Goal: Task Accomplishment & Management: Use online tool/utility

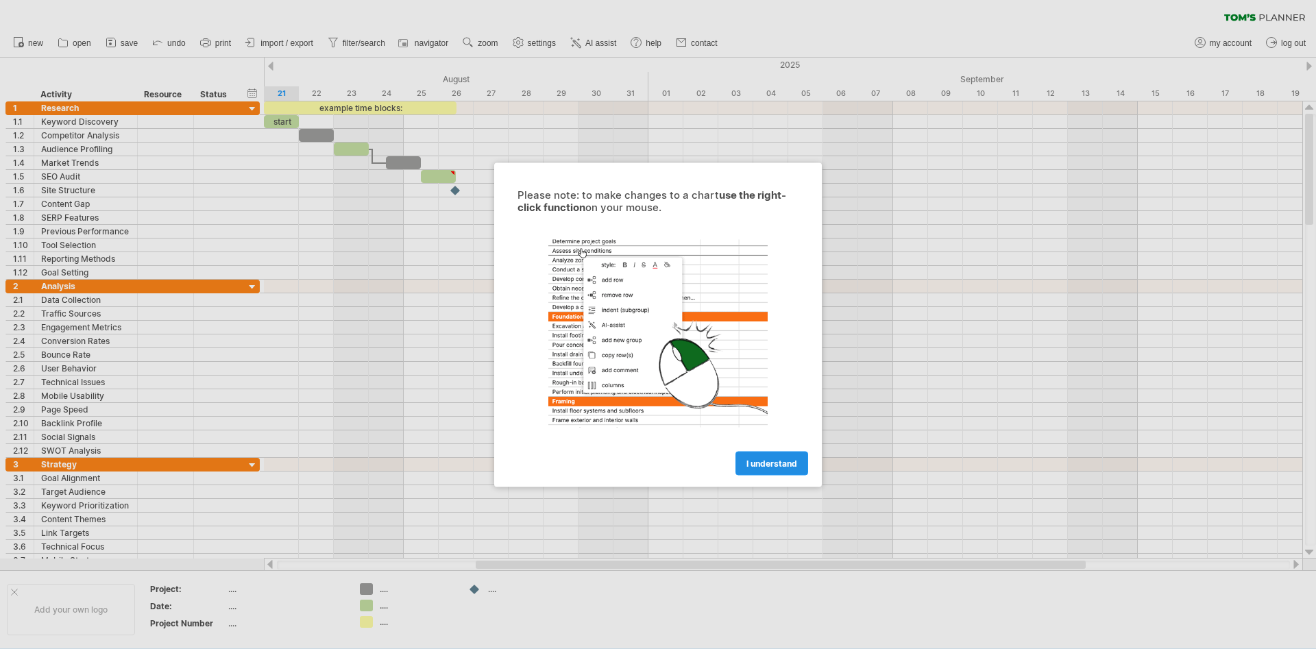
click at [753, 455] on link "I understand" at bounding box center [771, 463] width 73 height 24
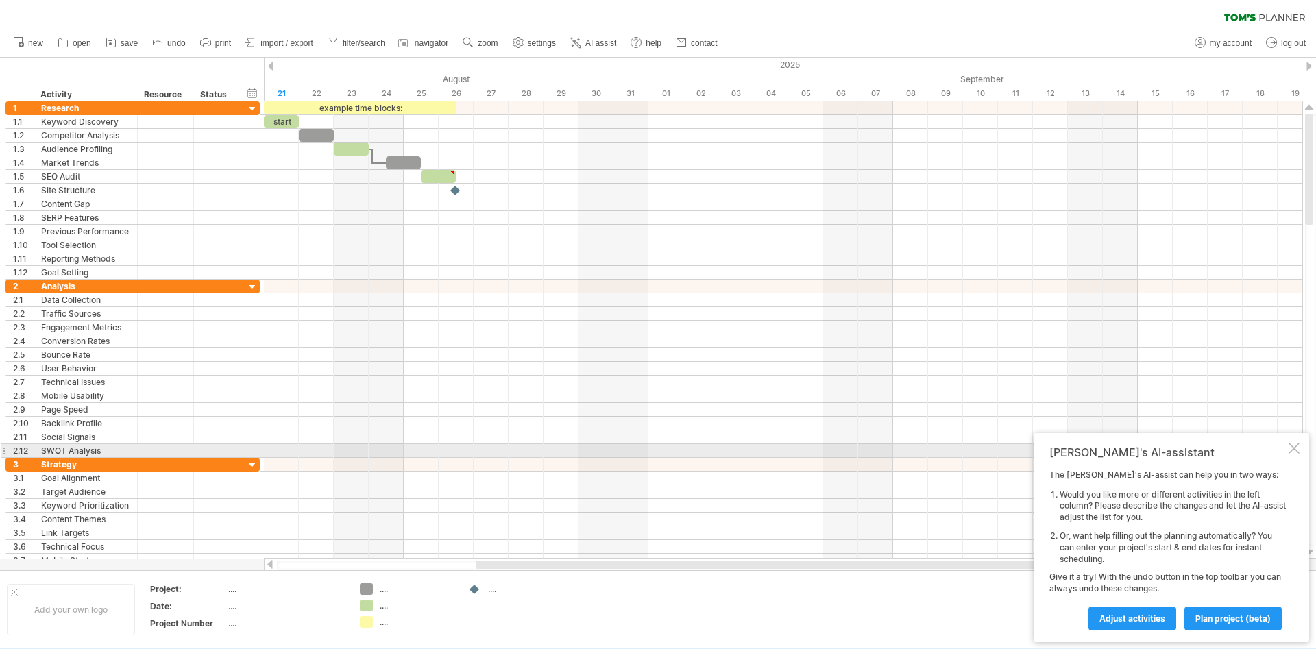
click at [1298, 452] on div at bounding box center [1294, 448] width 11 height 11
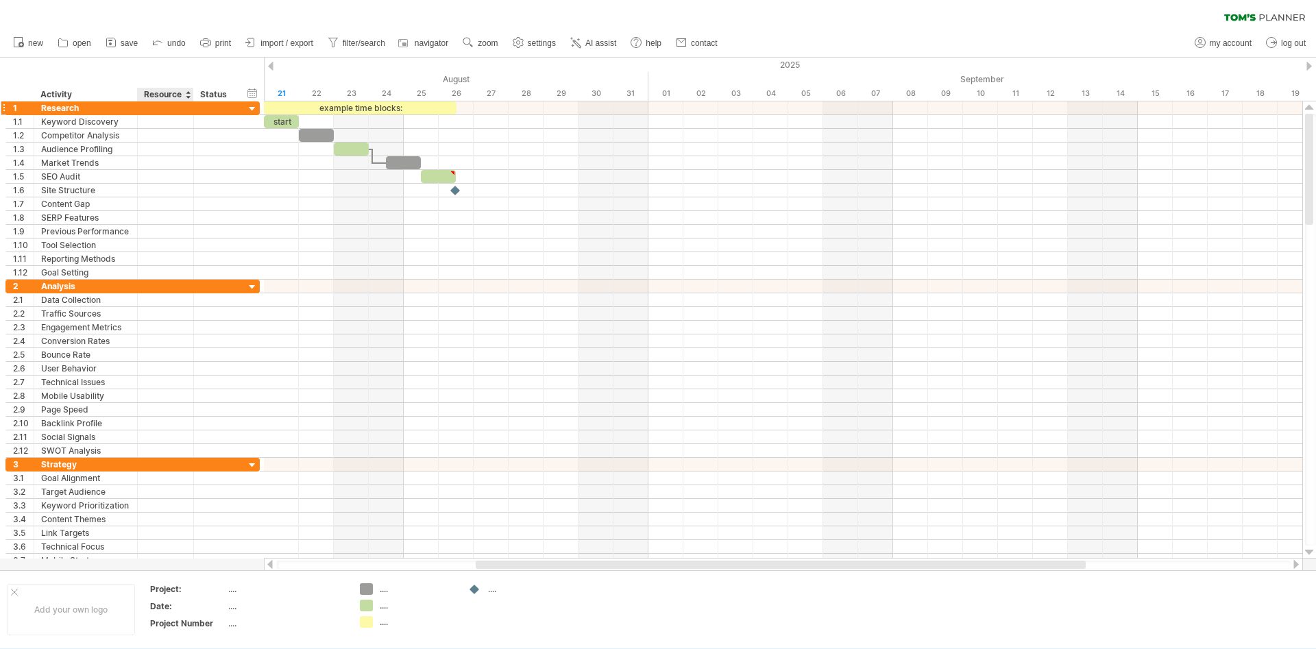
click at [171, 101] on div "Trying to reach [DOMAIN_NAME] Connected again... 0% clear filter new 1" at bounding box center [658, 324] width 1316 height 649
click at [217, 101] on div "Status" at bounding box center [215, 95] width 30 height 14
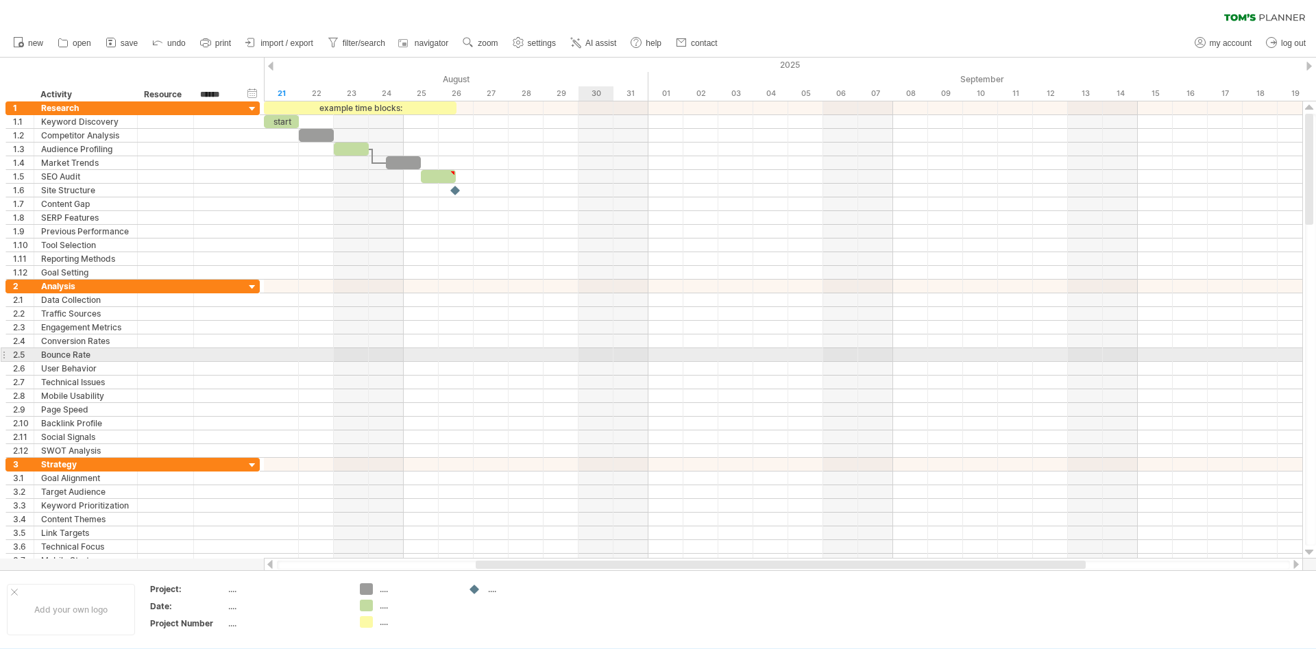
click at [635, 376] on div at bounding box center [783, 369] width 1038 height 178
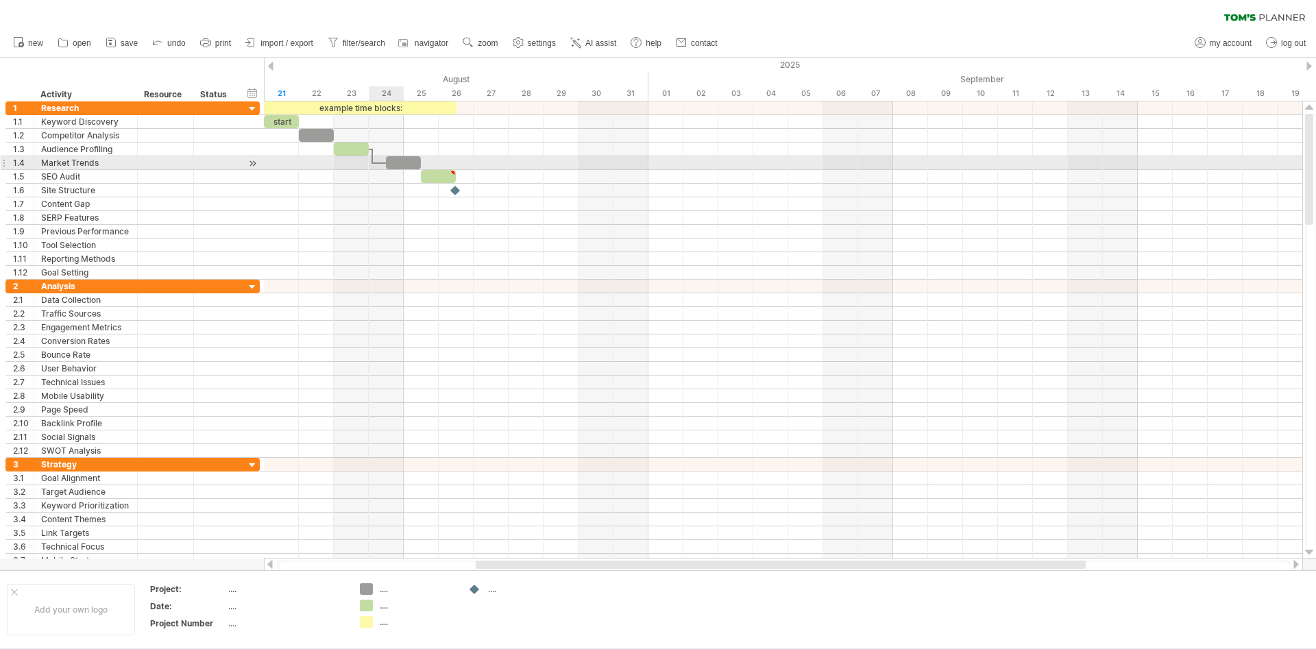
click at [374, 164] on div at bounding box center [380, 163] width 14 height 4
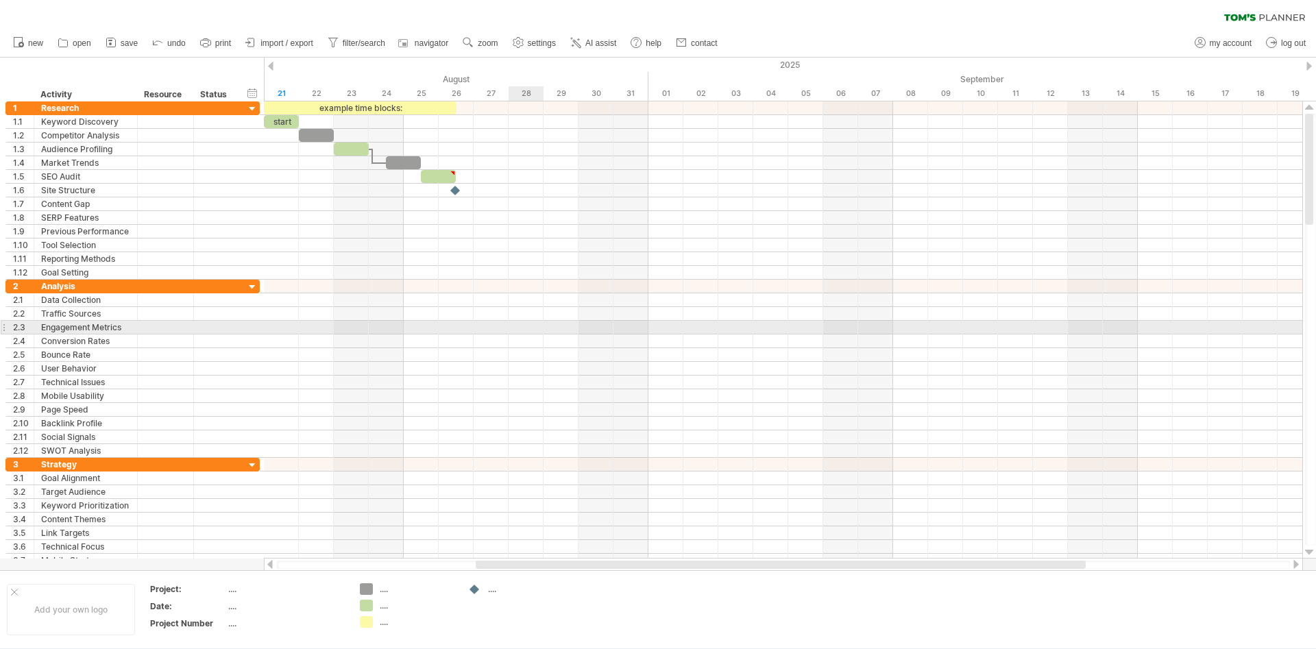
click at [702, 368] on div at bounding box center [783, 369] width 1038 height 14
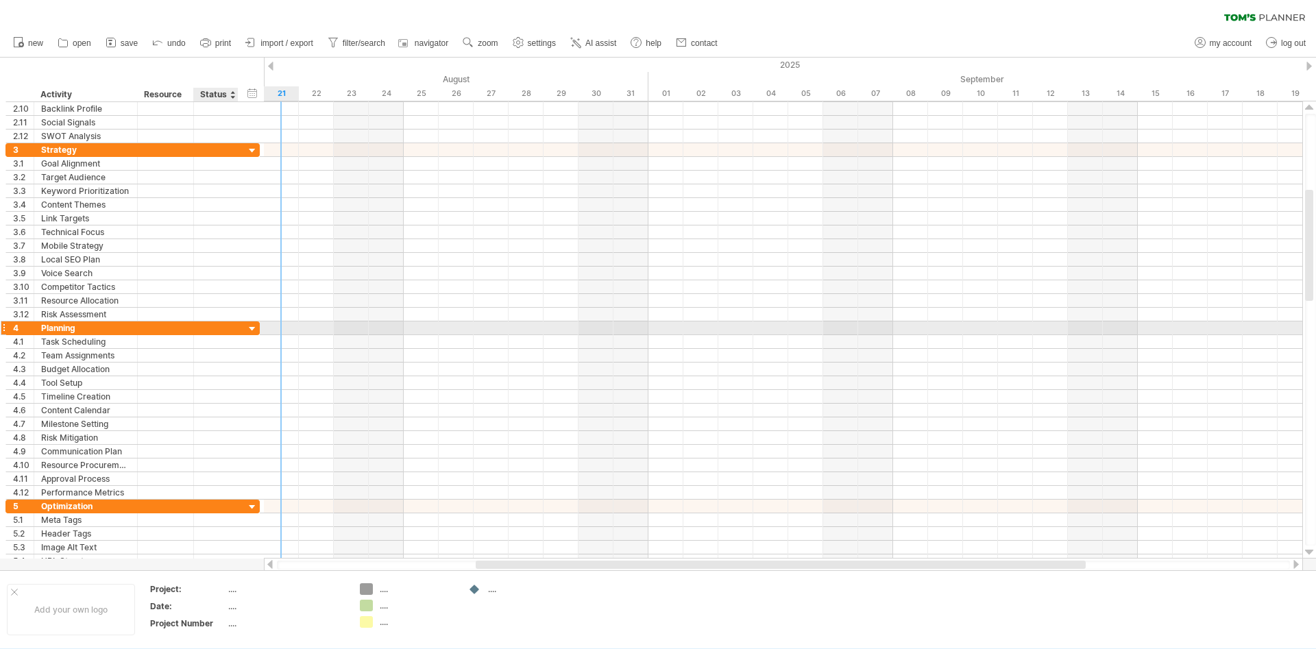
click at [254, 324] on div at bounding box center [252, 329] width 13 height 13
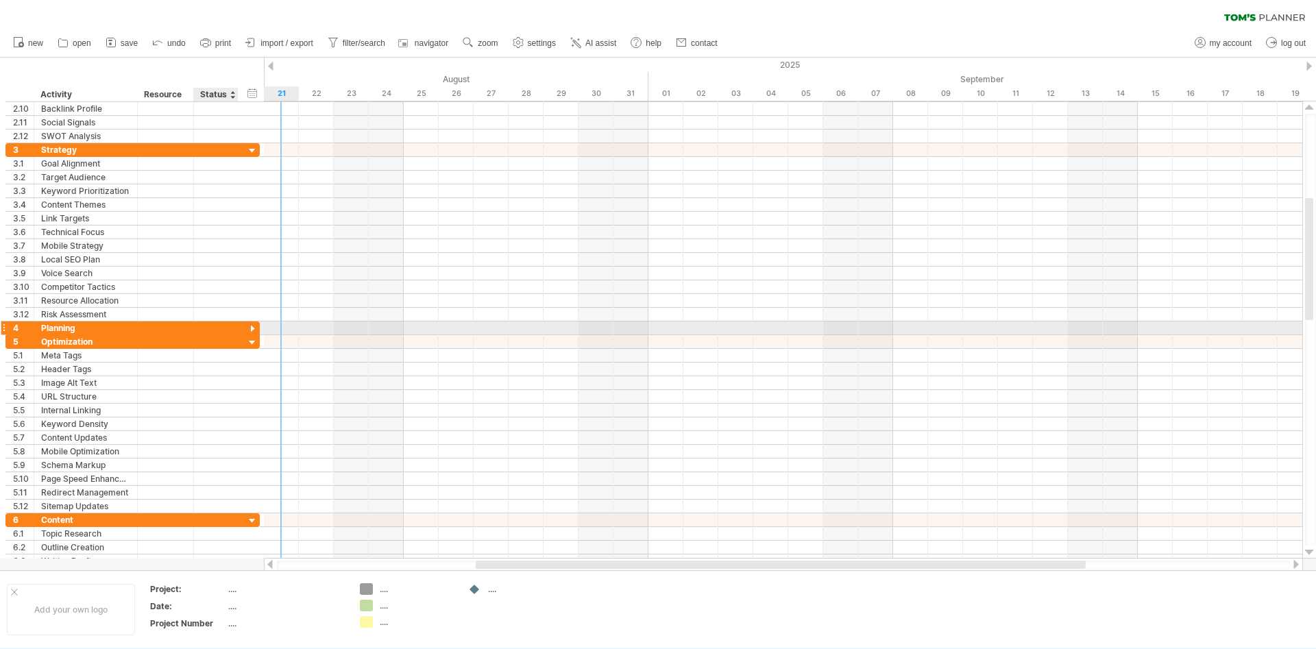
click at [254, 324] on div at bounding box center [252, 329] width 13 height 13
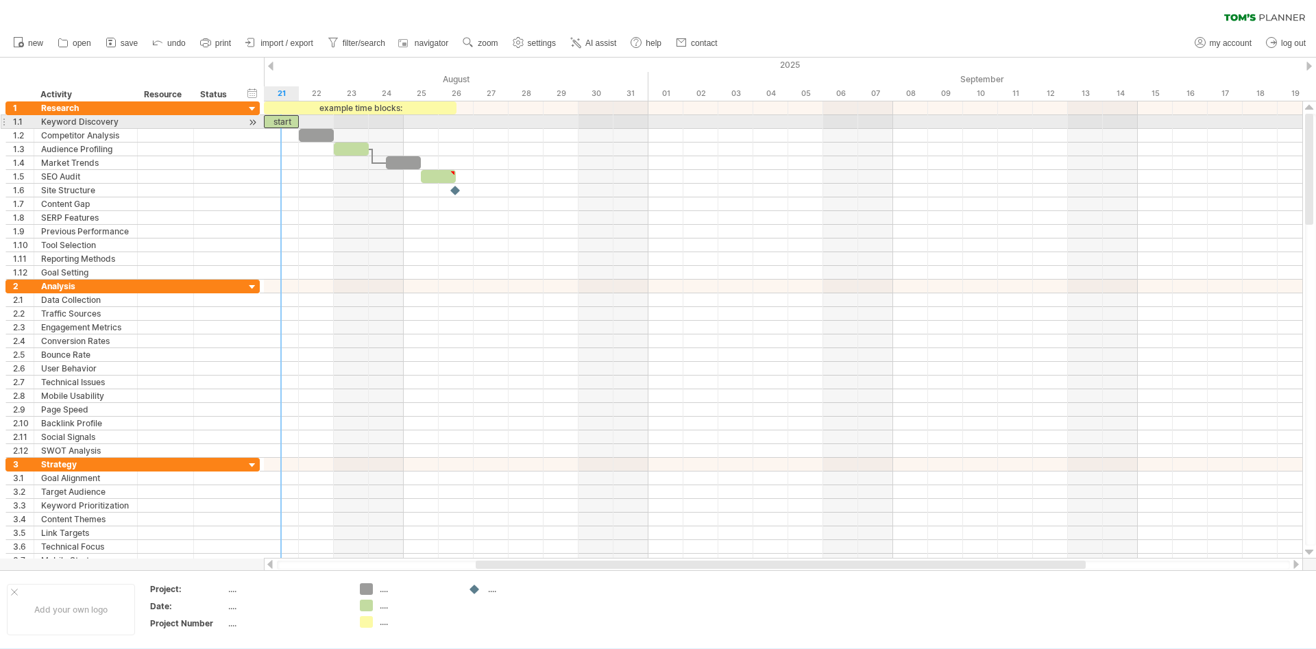
click at [288, 123] on div "start" at bounding box center [281, 121] width 35 height 13
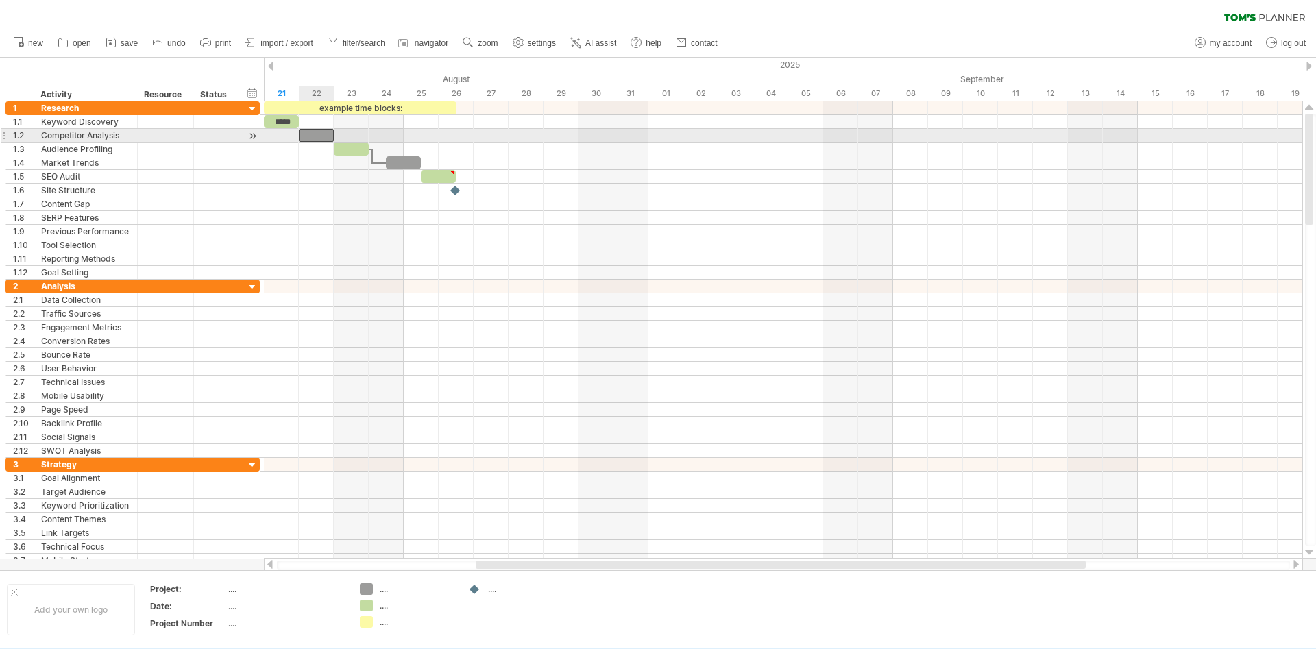
click at [312, 132] on div "​" at bounding box center [316, 135] width 35 height 13
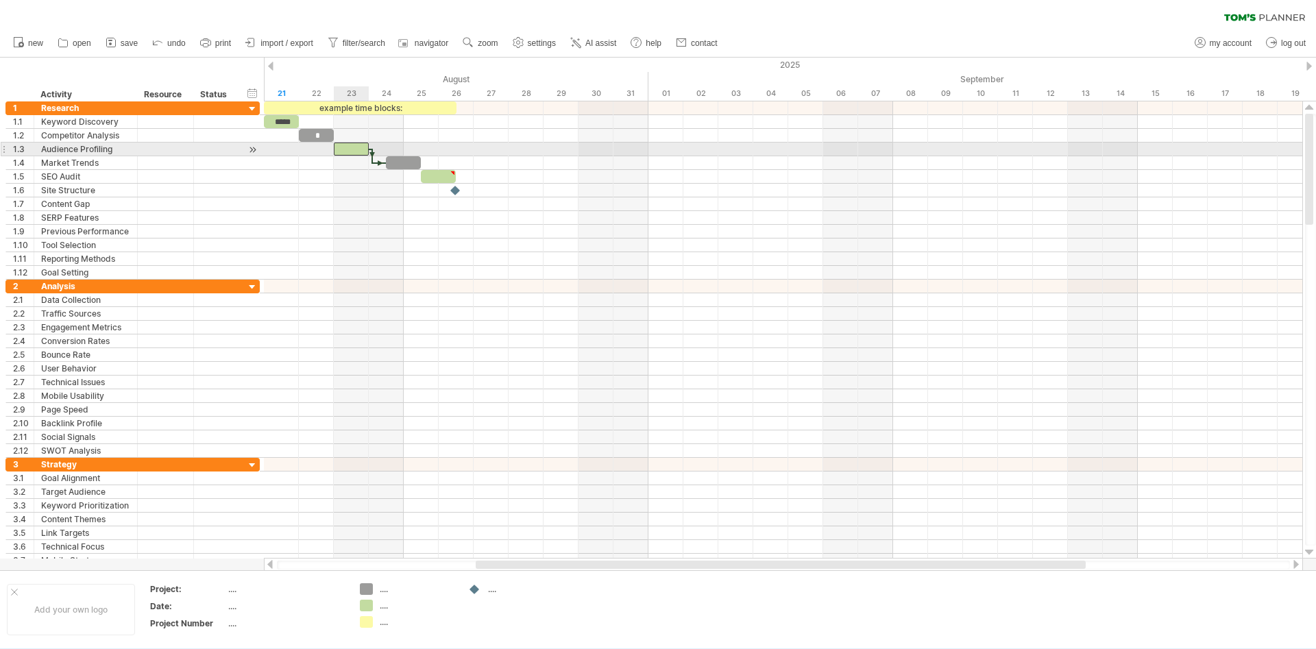
click at [360, 149] on div "​" at bounding box center [351, 149] width 35 height 13
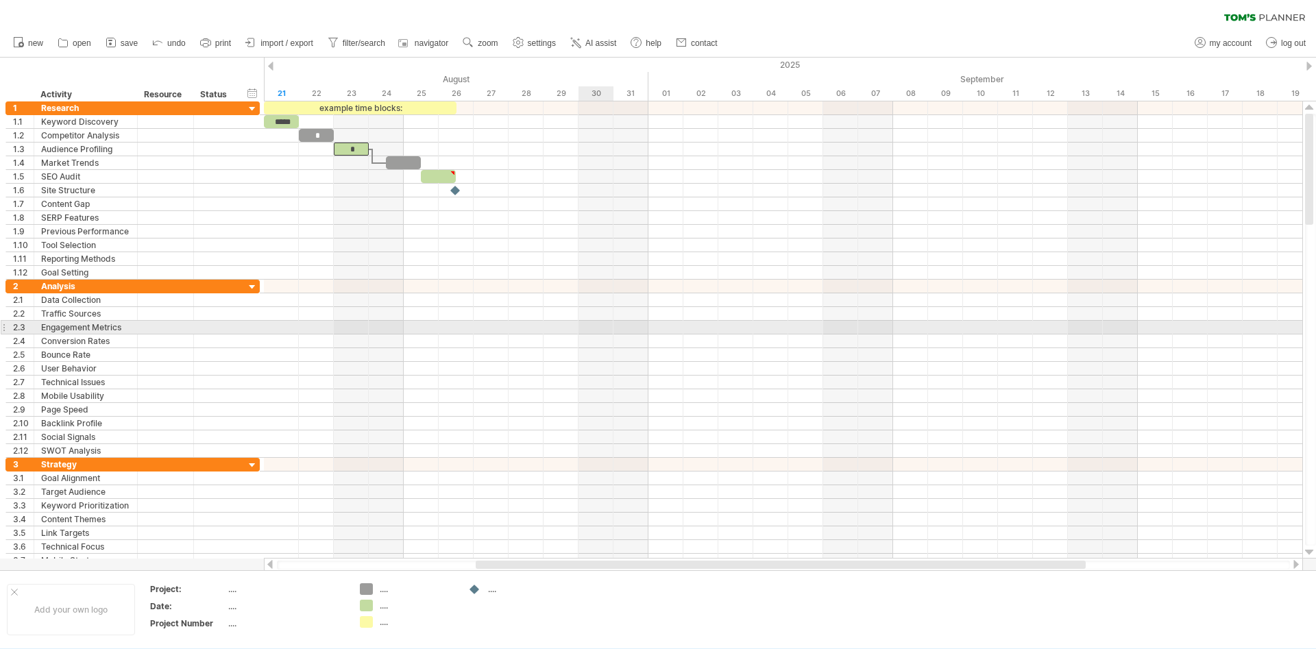
click at [618, 378] on div at bounding box center [783, 383] width 1038 height 14
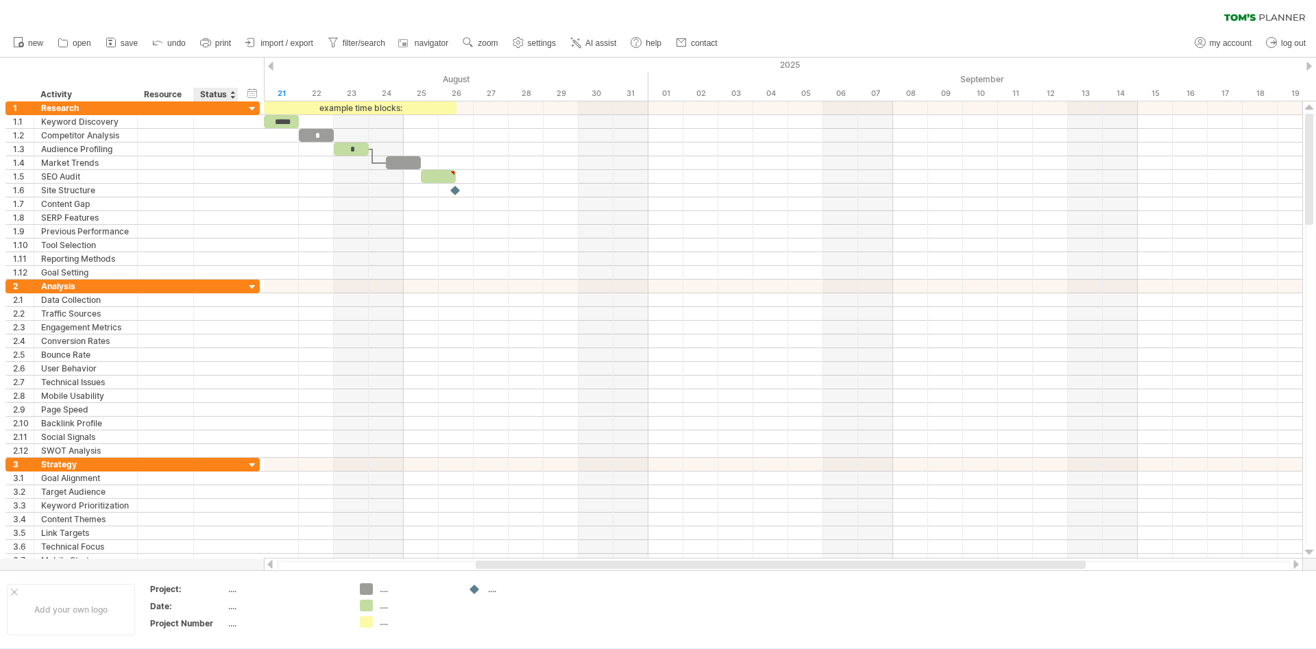
click at [224, 86] on div "hide start/end/duration show start/end/duration ******** Activity ******** Reso…" at bounding box center [132, 80] width 264 height 44
click at [10, 590] on div "Add your own logo" at bounding box center [71, 609] width 128 height 51
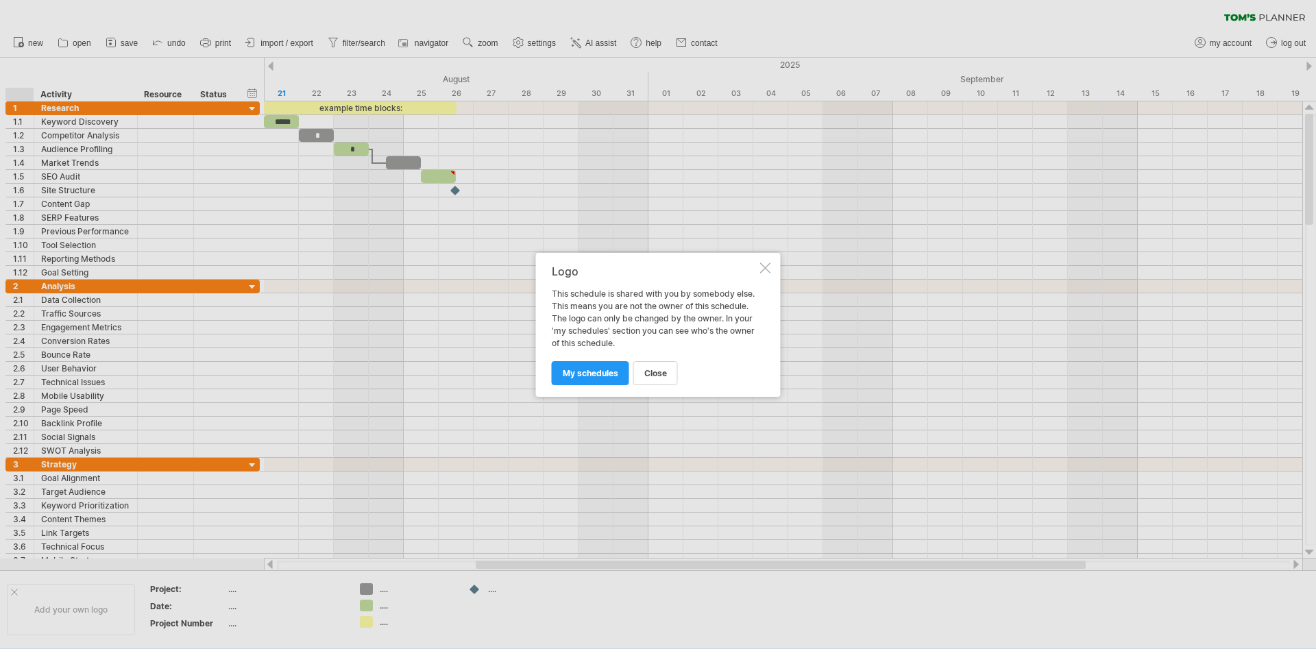
click at [772, 271] on div "Logo This schedule is shared with you by somebody else. This means you are not …" at bounding box center [658, 325] width 245 height 144
click at [766, 264] on div at bounding box center [765, 268] width 11 height 11
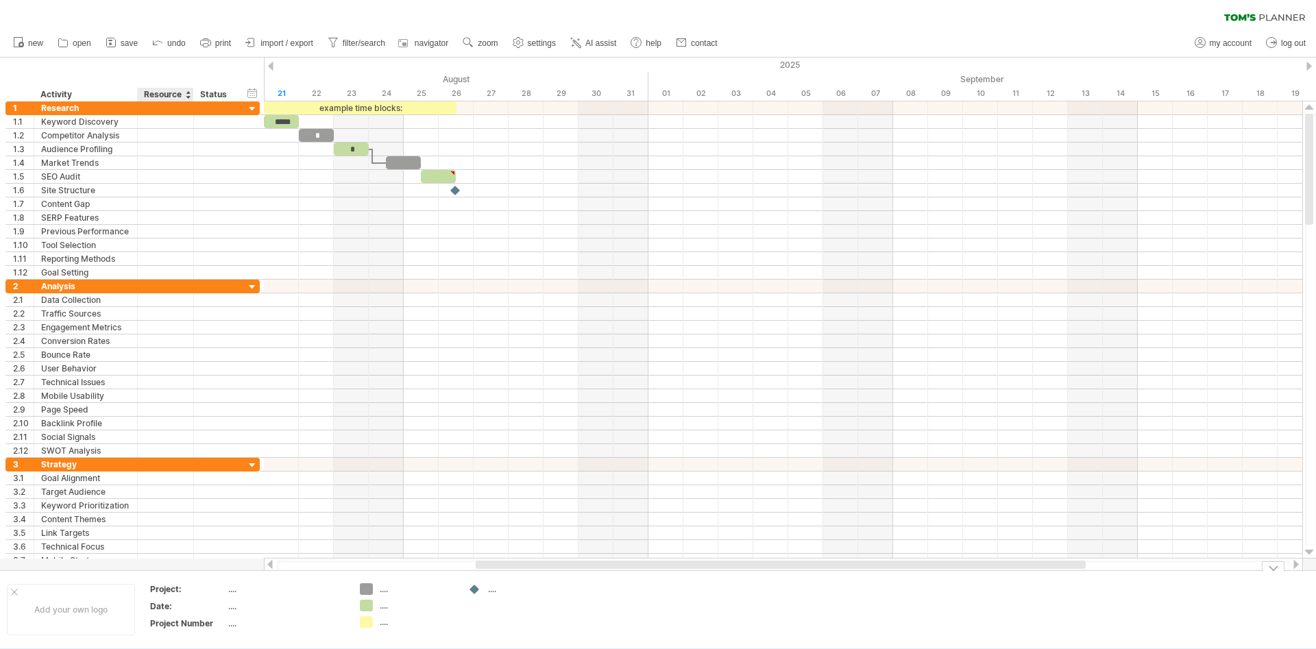
click at [167, 577] on div "Add your own logo Project: .... Date: .... Project Number .... .... .... .... .…" at bounding box center [658, 609] width 1316 height 78
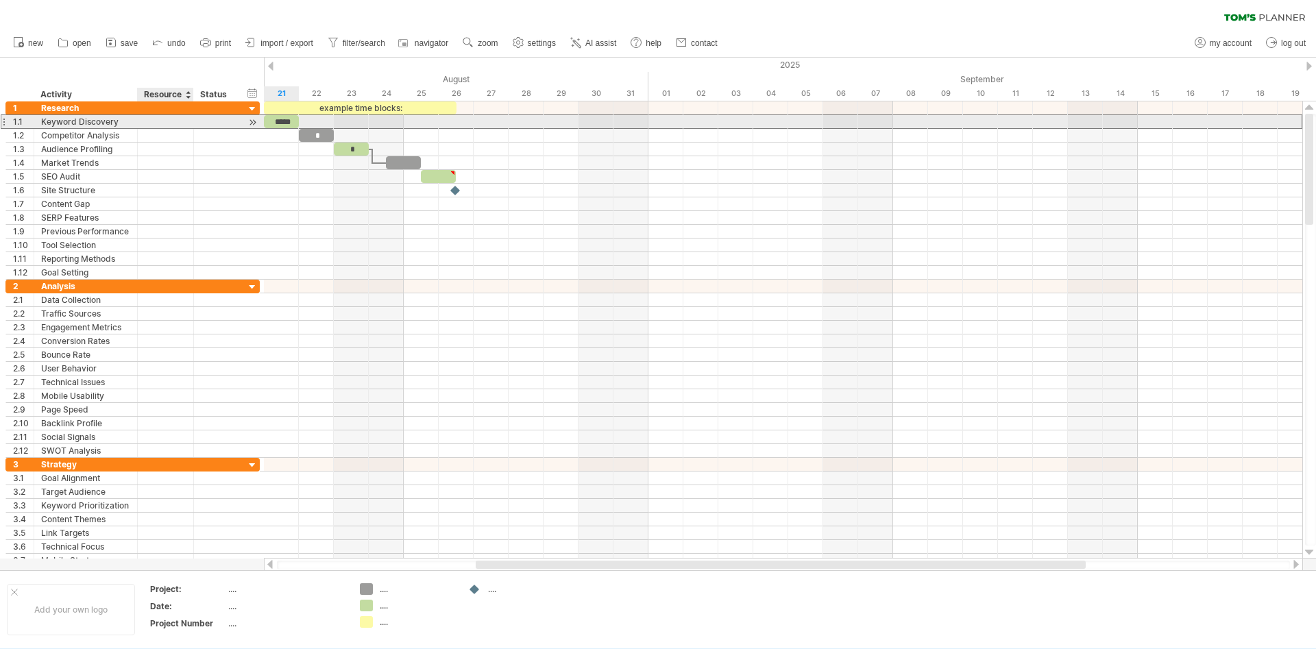
click at [153, 125] on div at bounding box center [166, 121] width 42 height 13
type input "*"
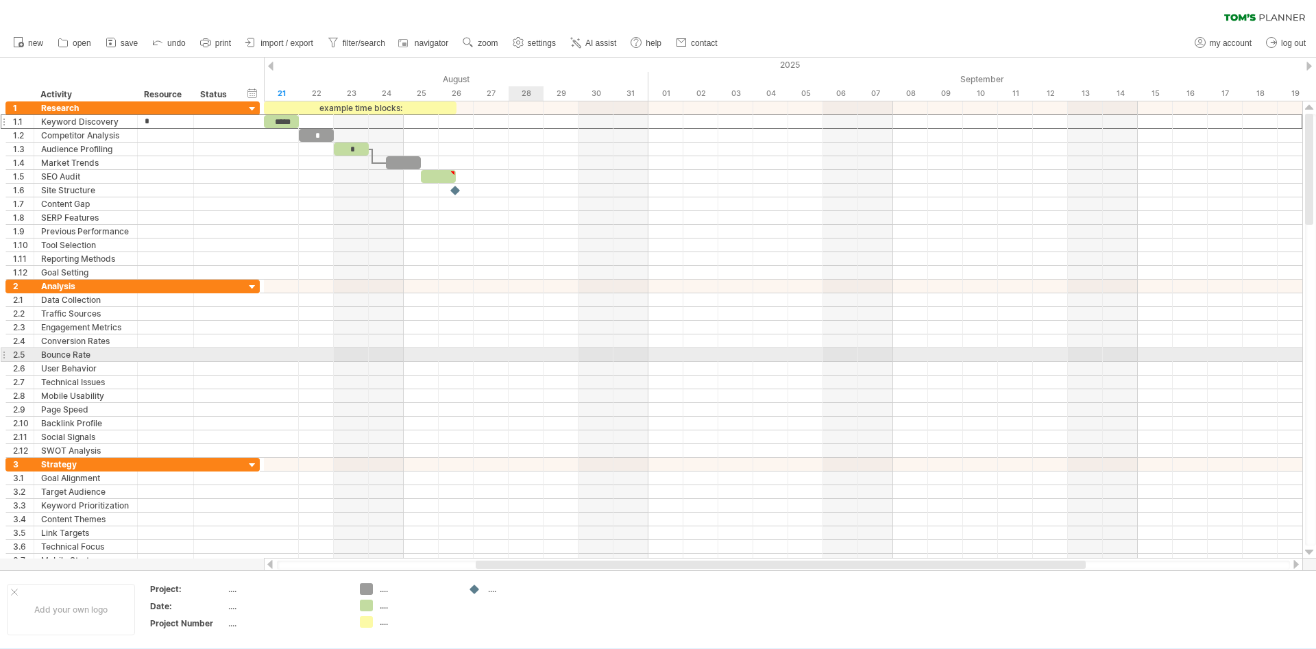
click at [519, 350] on div at bounding box center [783, 355] width 1038 height 14
click at [576, 367] on div at bounding box center [783, 369] width 1038 height 14
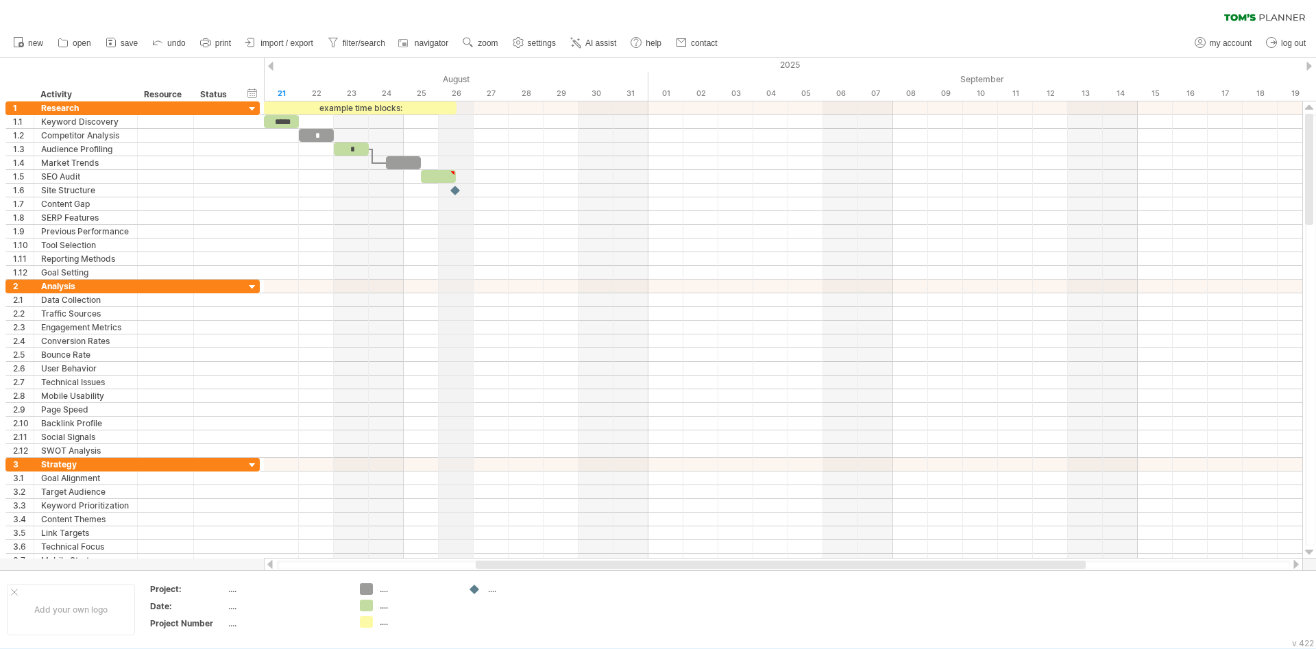
click at [449, 74] on div "August" at bounding box center [107, 79] width 1084 height 14
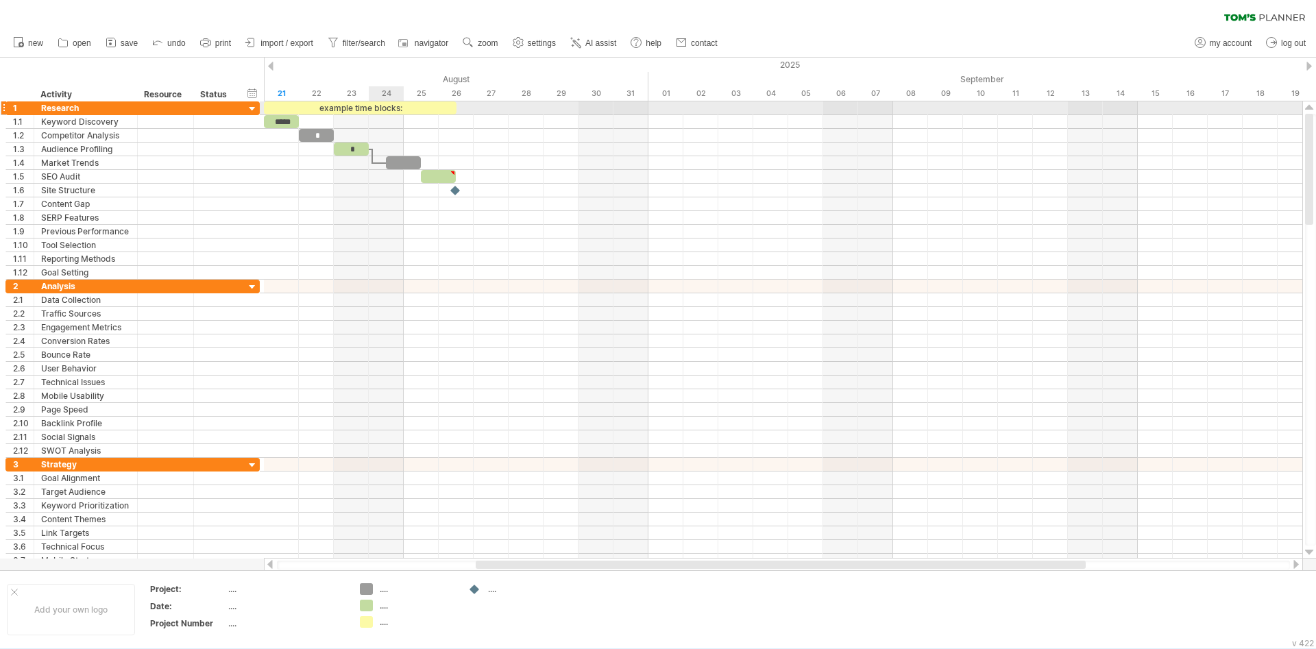
click at [395, 112] on div "example time blocks:" at bounding box center [360, 107] width 193 height 13
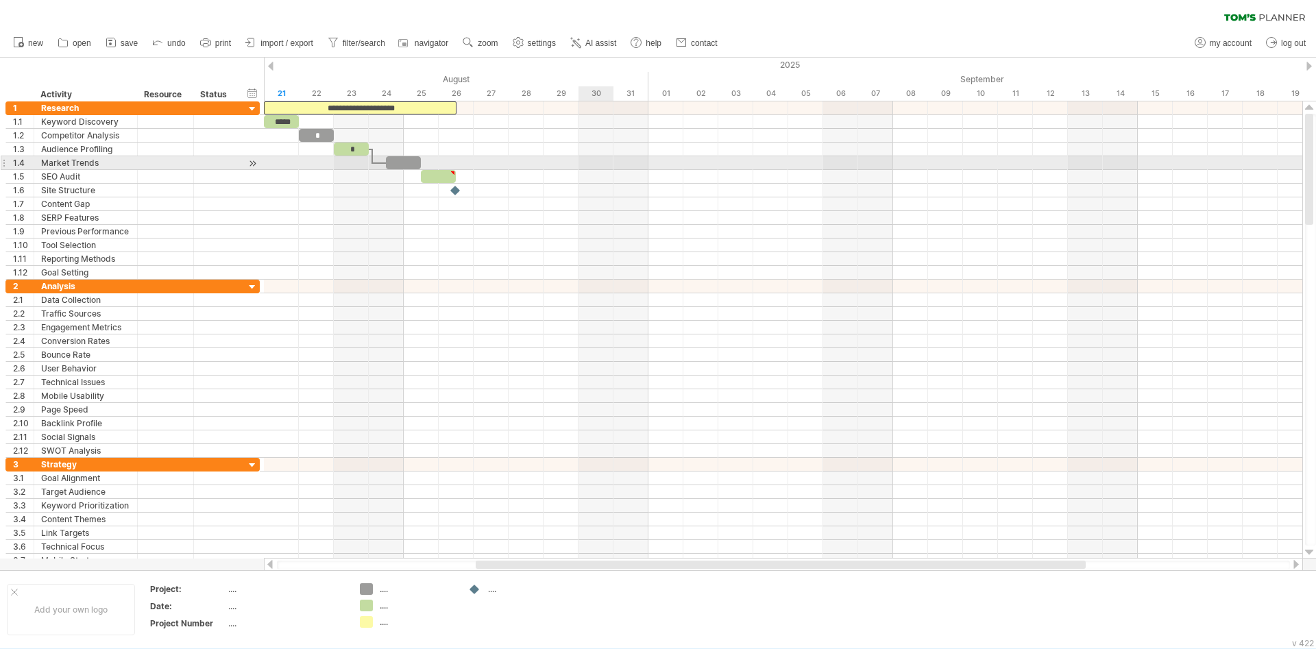
click at [583, 158] on div at bounding box center [783, 163] width 1038 height 14
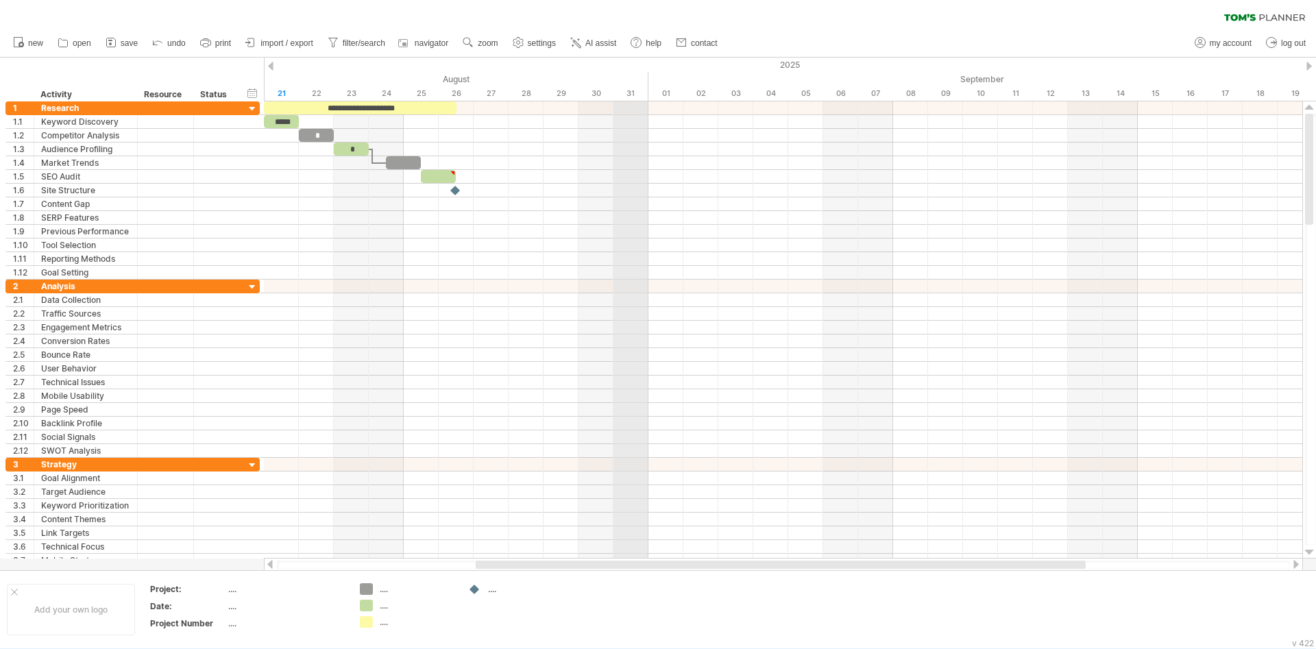
click at [614, 98] on div "31" at bounding box center [630, 93] width 35 height 14
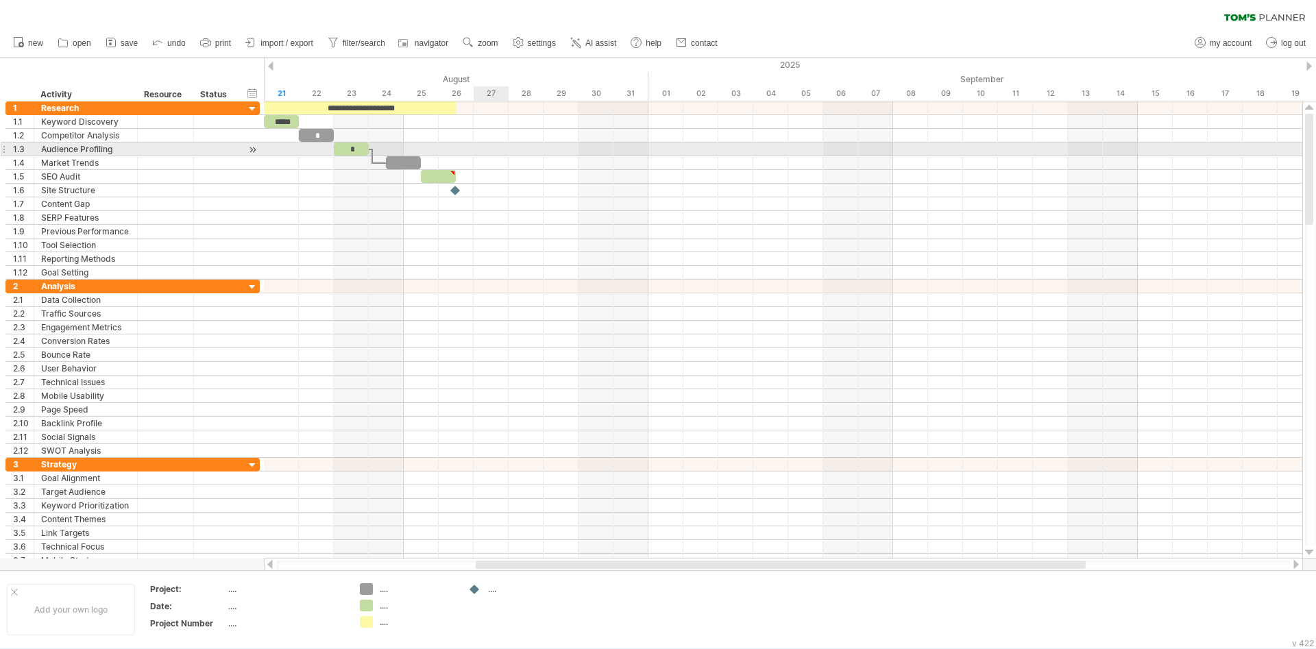
click at [480, 147] on div at bounding box center [783, 150] width 1038 height 14
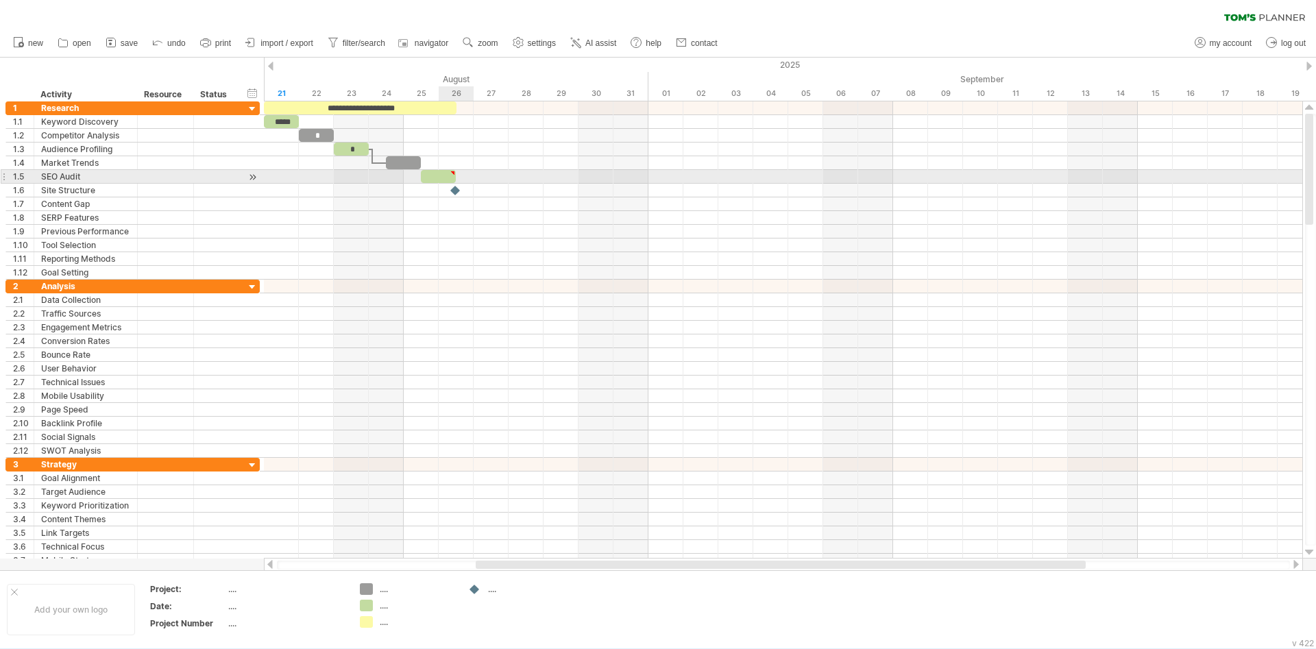
click at [446, 178] on div "​" at bounding box center [438, 176] width 35 height 13
click at [686, 182] on div at bounding box center [783, 177] width 1038 height 14
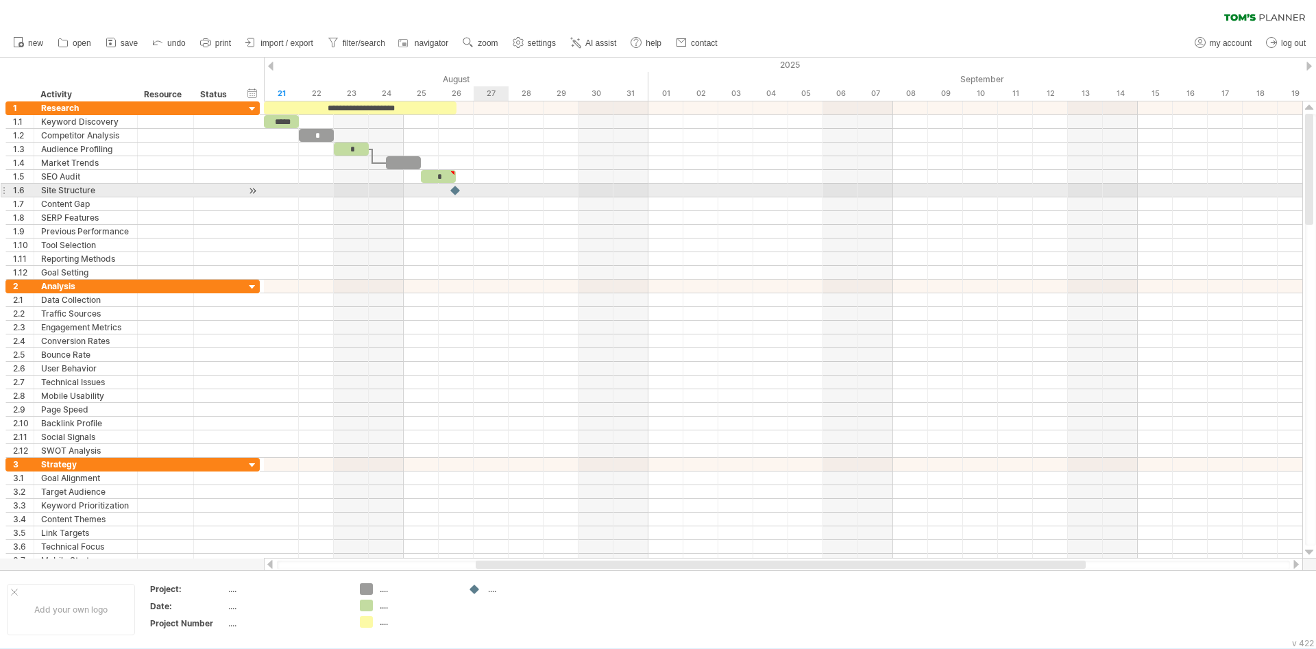
click at [500, 197] on div at bounding box center [783, 204] width 1038 height 14
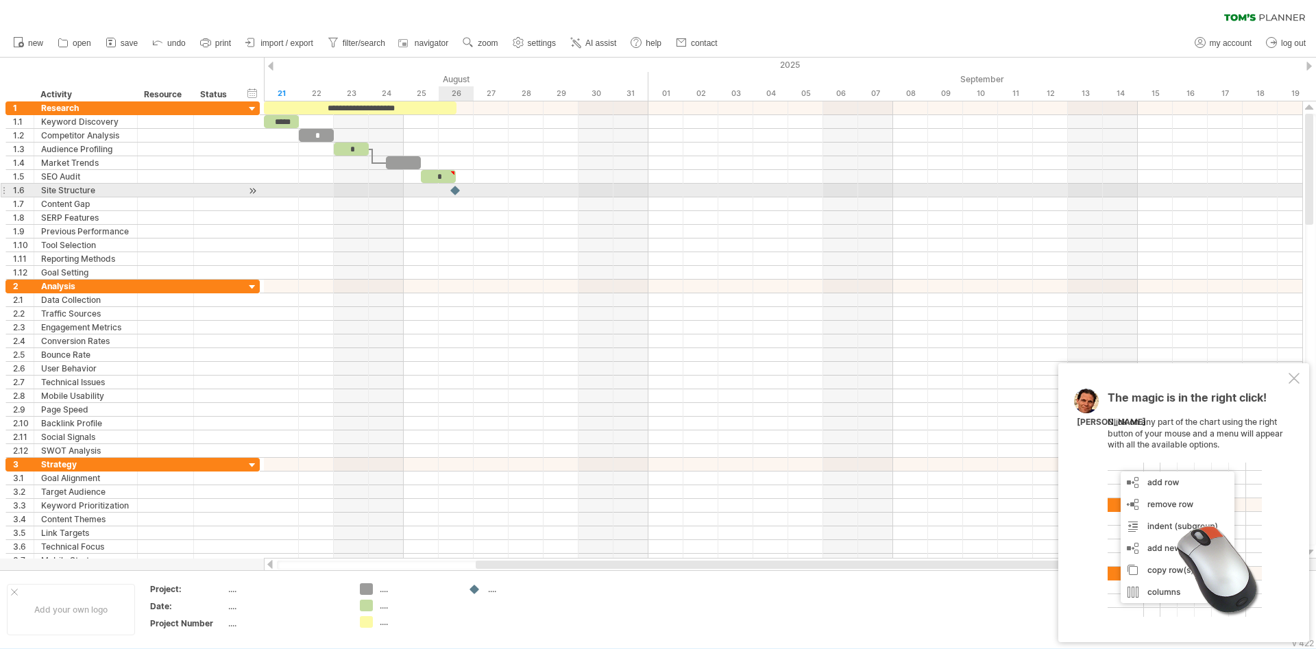
click at [456, 191] on div at bounding box center [456, 190] width 14 height 13
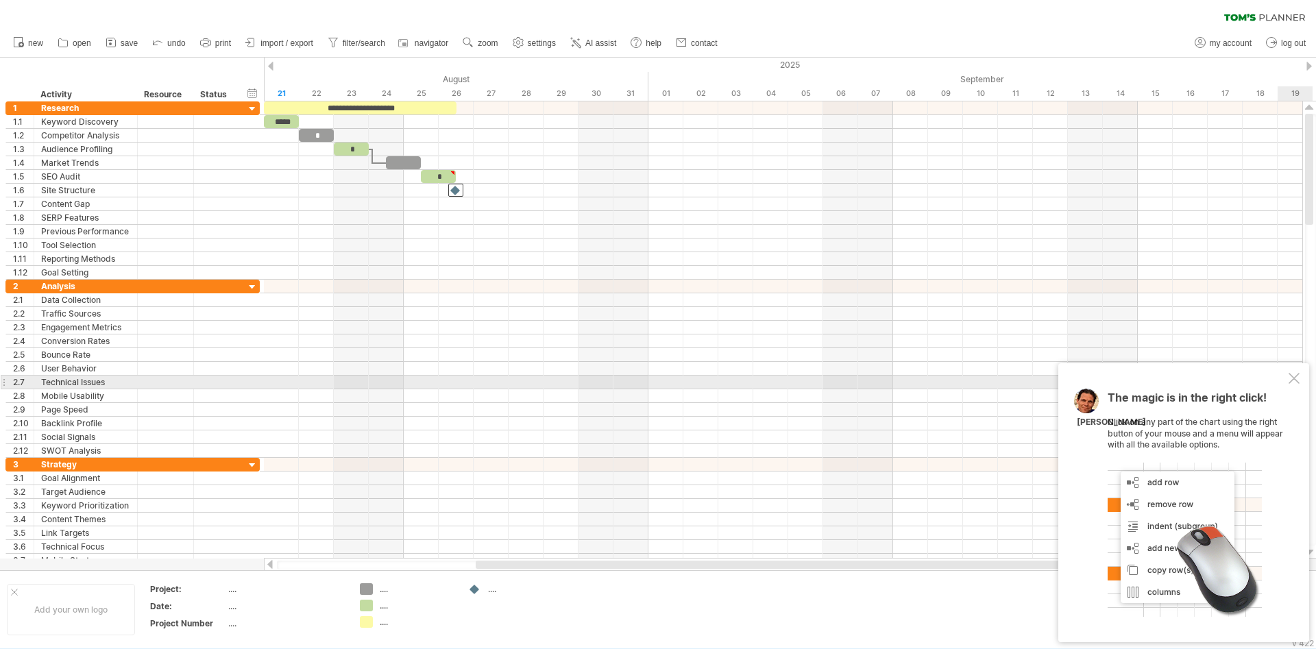
click at [1297, 381] on div at bounding box center [1294, 378] width 11 height 11
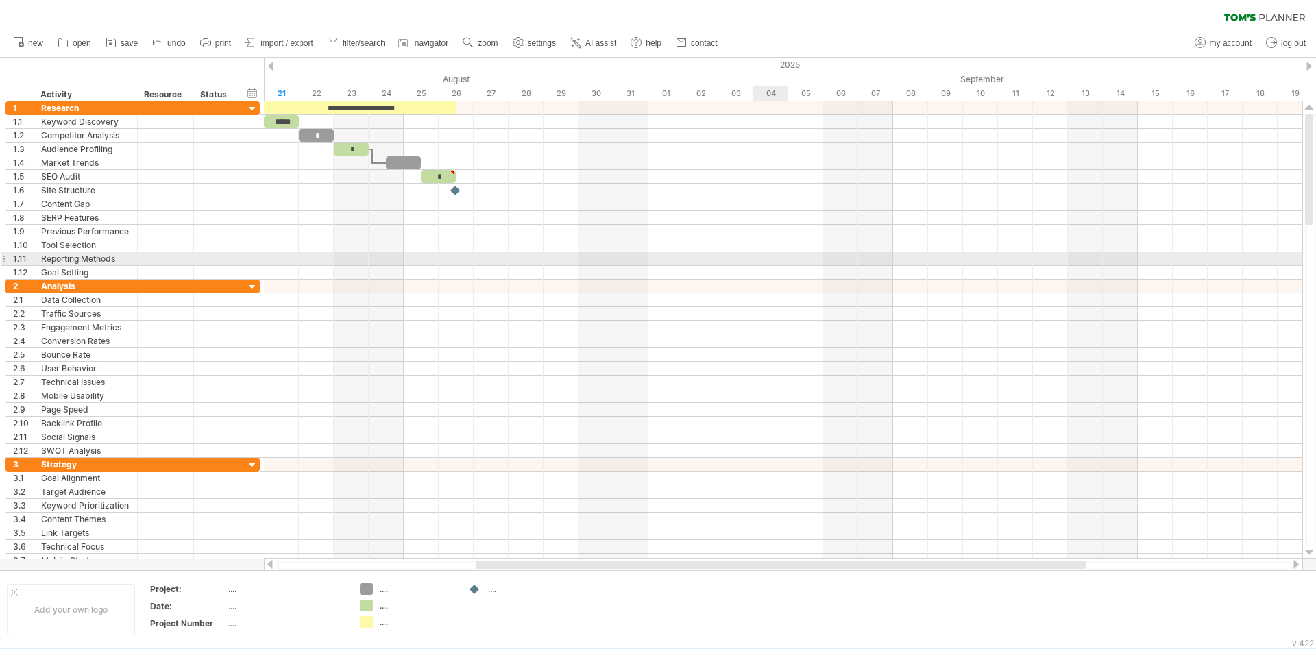
click at [788, 257] on div at bounding box center [783, 259] width 1038 height 14
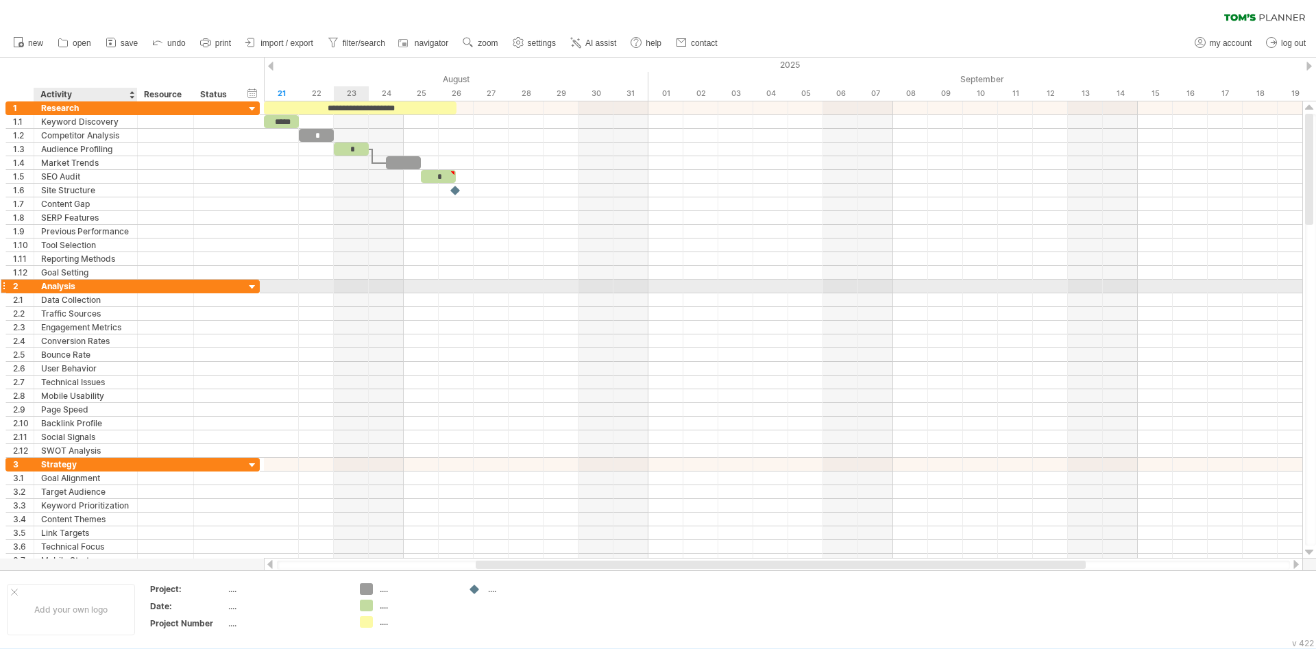
click at [143, 282] on div at bounding box center [166, 286] width 56 height 13
click at [264, 283] on div at bounding box center [783, 287] width 1038 height 14
click at [254, 282] on div at bounding box center [252, 287] width 13 height 13
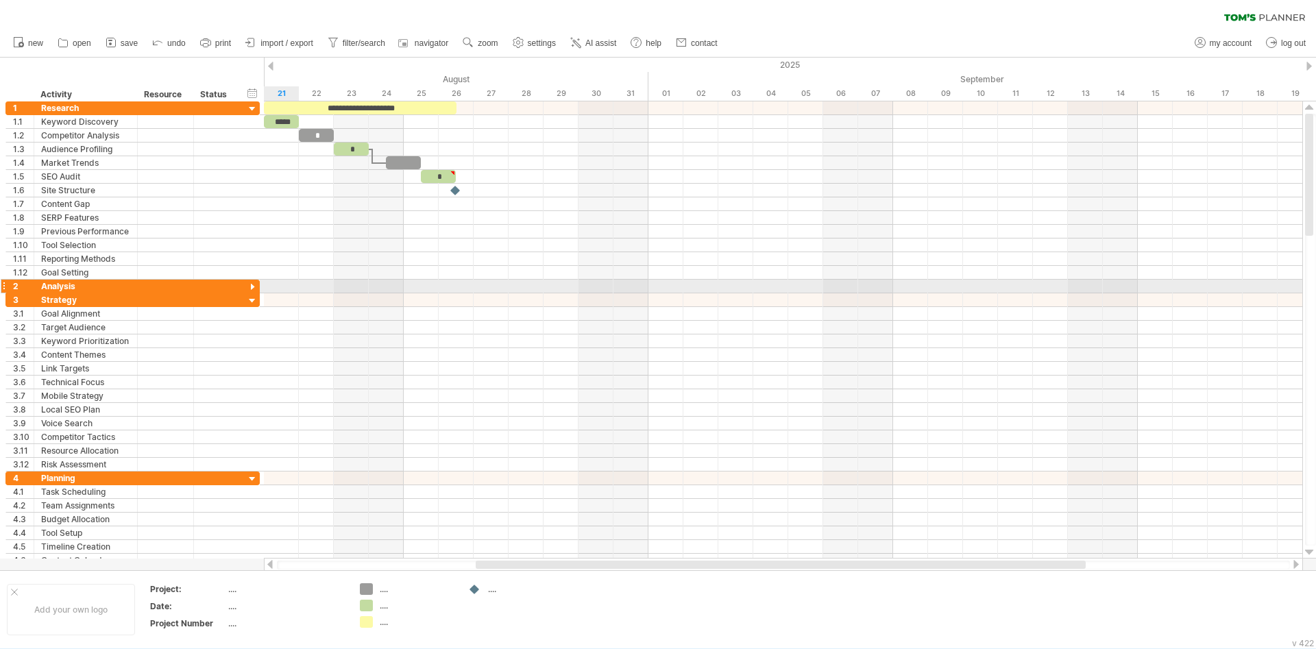
click at [254, 282] on div at bounding box center [252, 287] width 13 height 13
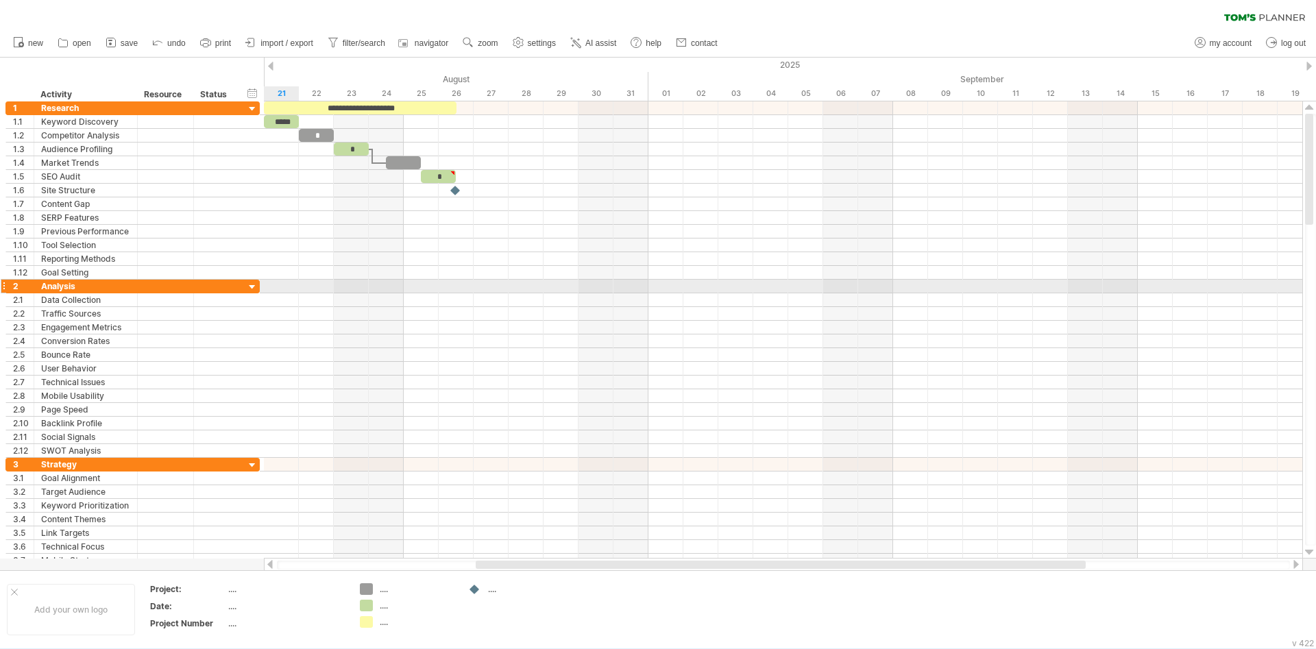
click at [254, 282] on div at bounding box center [252, 287] width 13 height 13
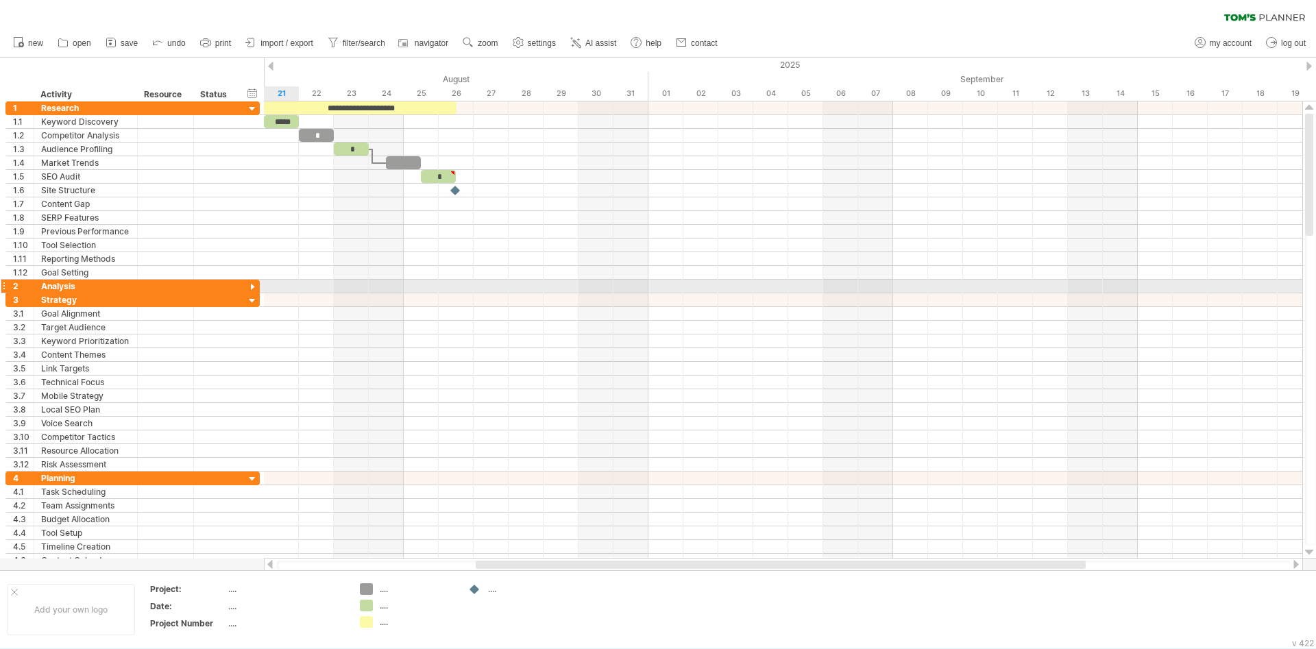
click at [254, 282] on div at bounding box center [252, 287] width 13 height 13
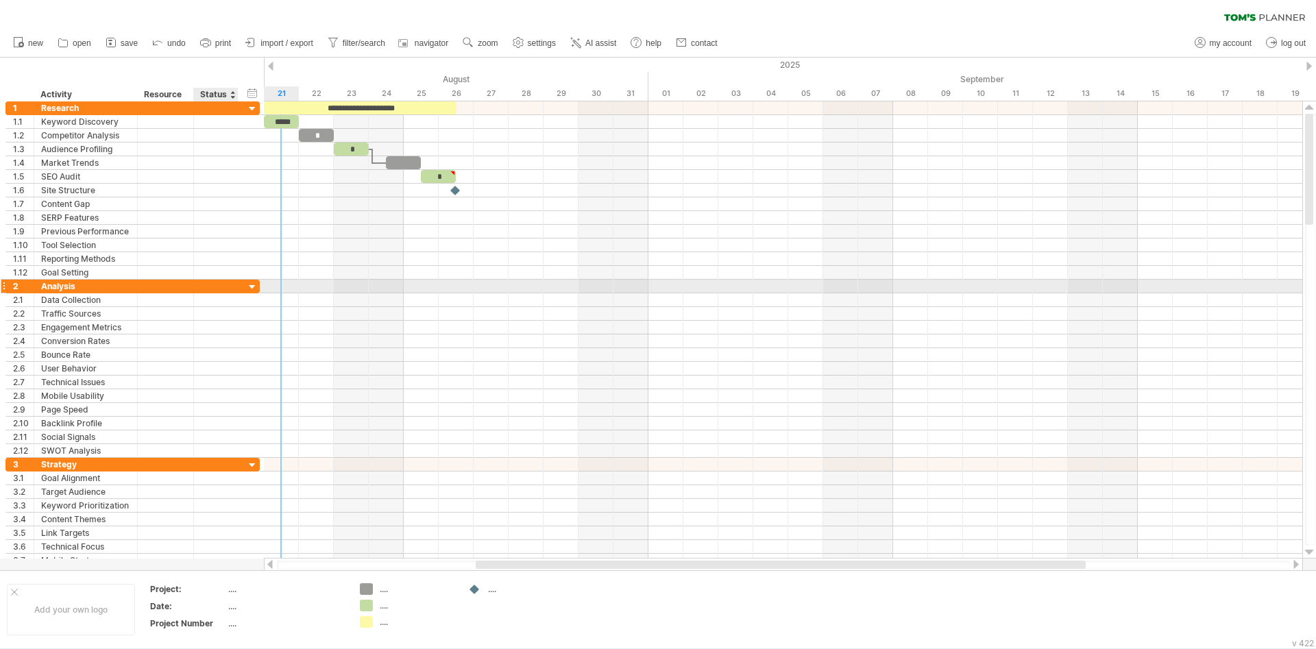
click at [243, 284] on div "2 ******** Analysis" at bounding box center [132, 287] width 254 height 14
click at [252, 284] on div at bounding box center [252, 287] width 13 height 13
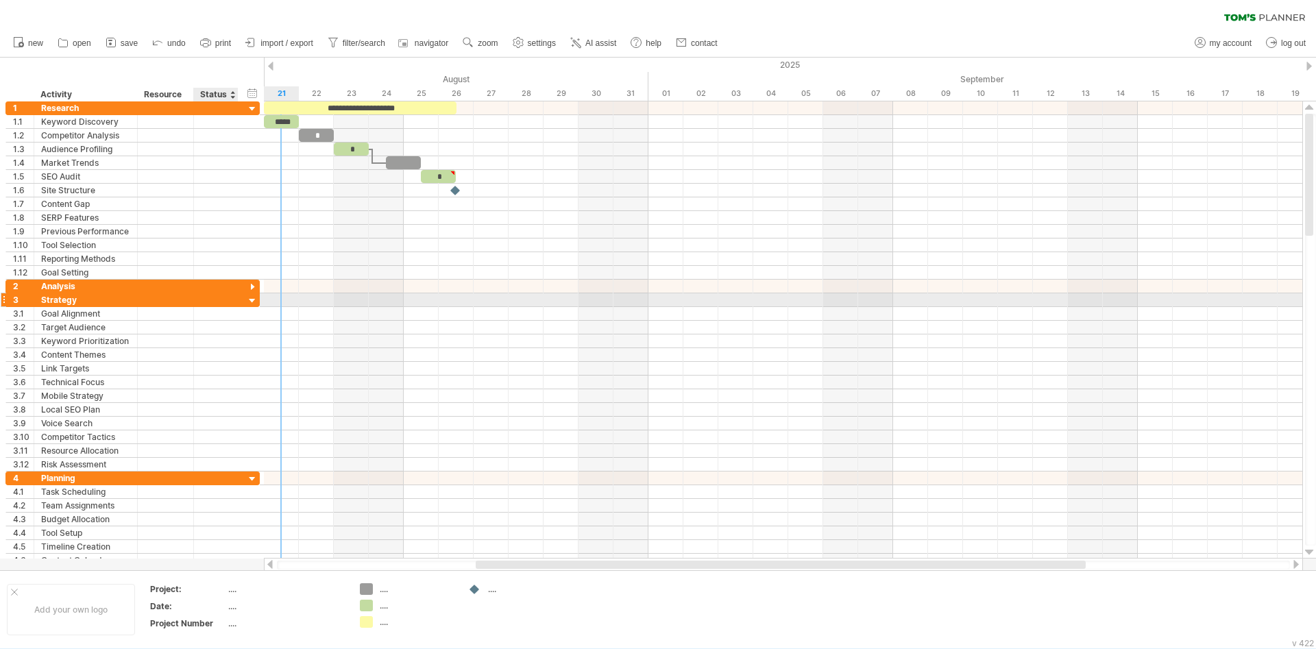
click at [252, 300] on div at bounding box center [252, 301] width 13 height 13
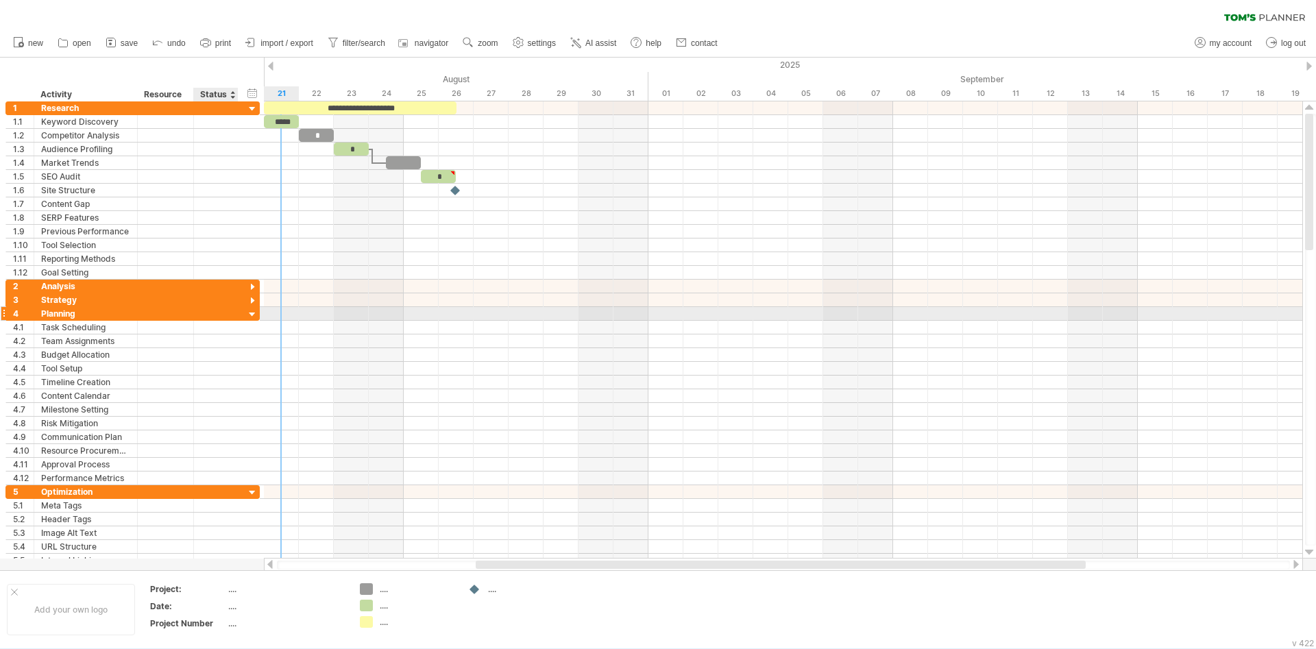
click at [253, 314] on div at bounding box center [252, 314] width 13 height 13
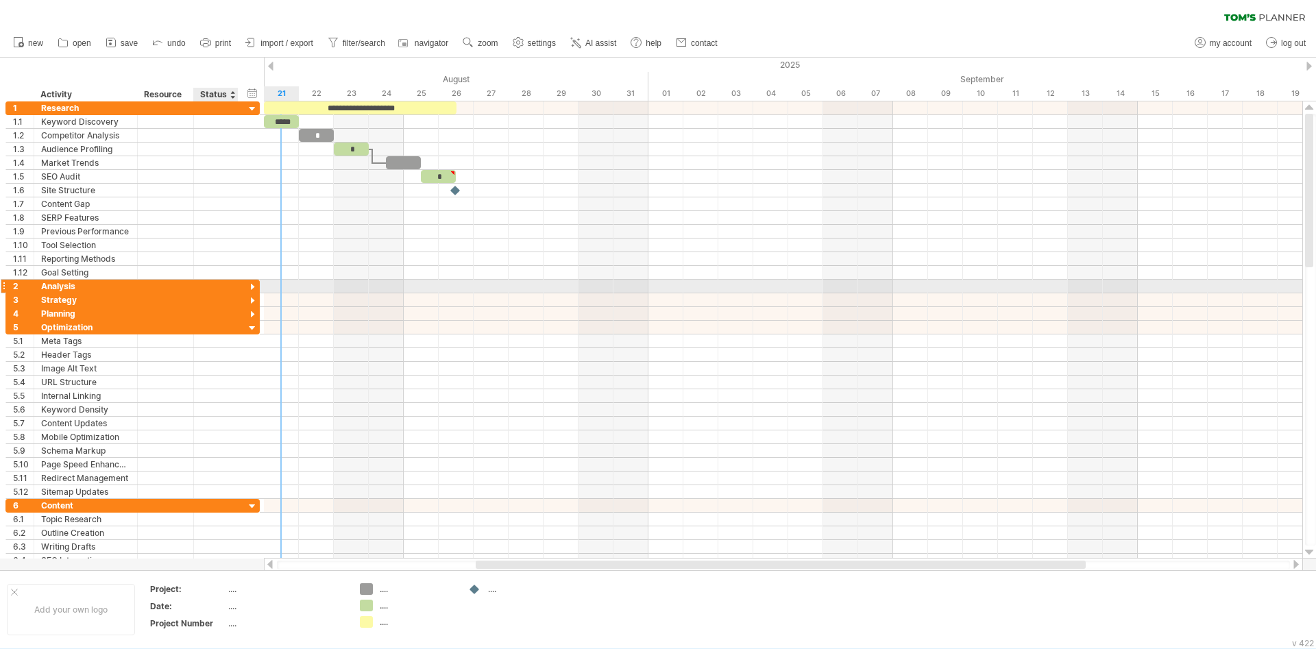
click at [249, 291] on div at bounding box center [252, 287] width 13 height 13
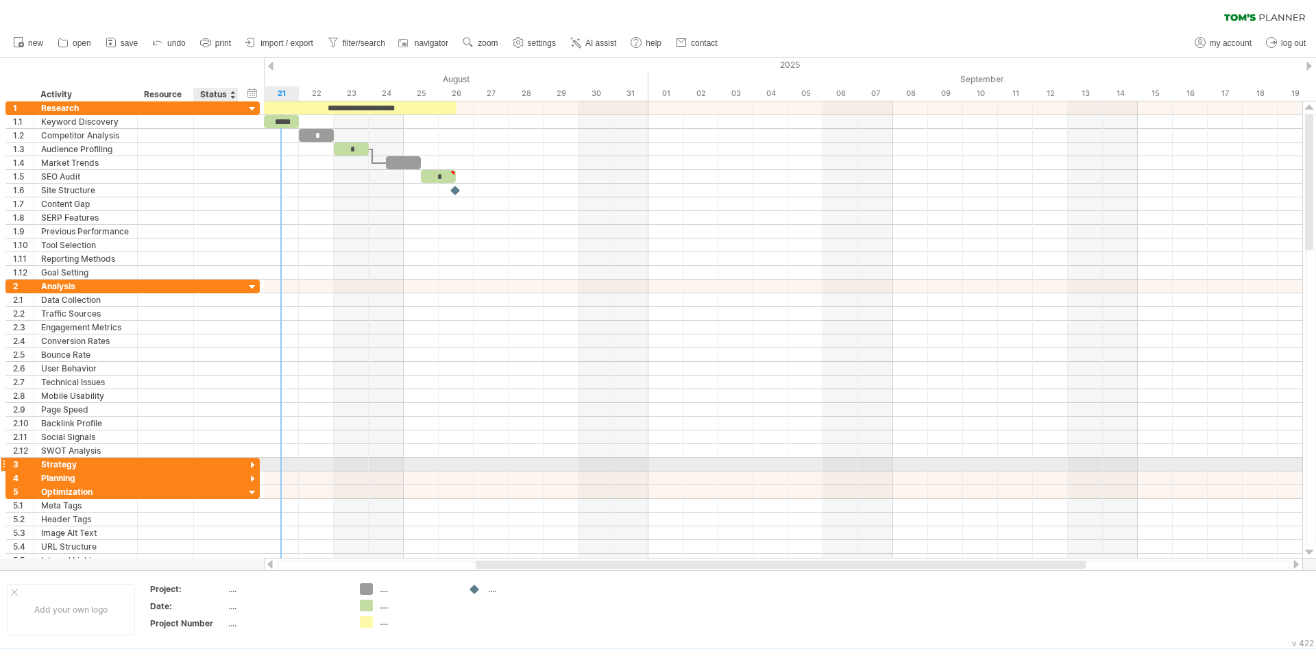
click at [252, 465] on div at bounding box center [252, 465] width 13 height 13
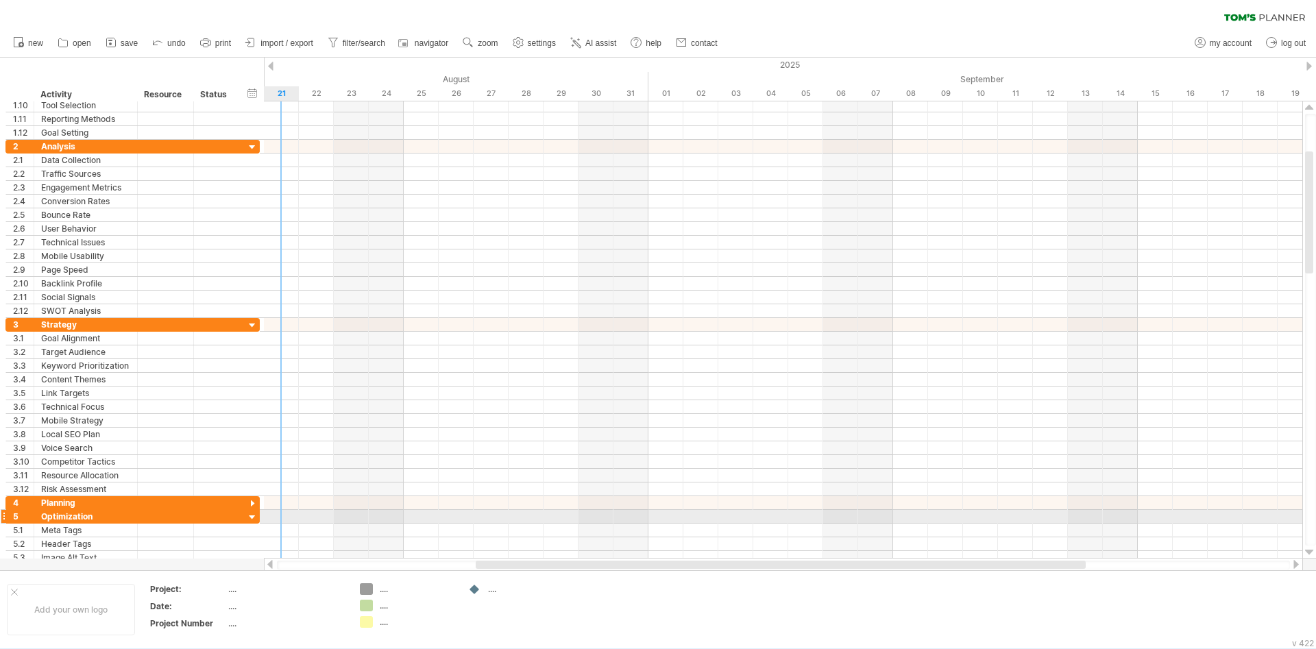
click at [254, 518] on div at bounding box center [252, 517] width 13 height 13
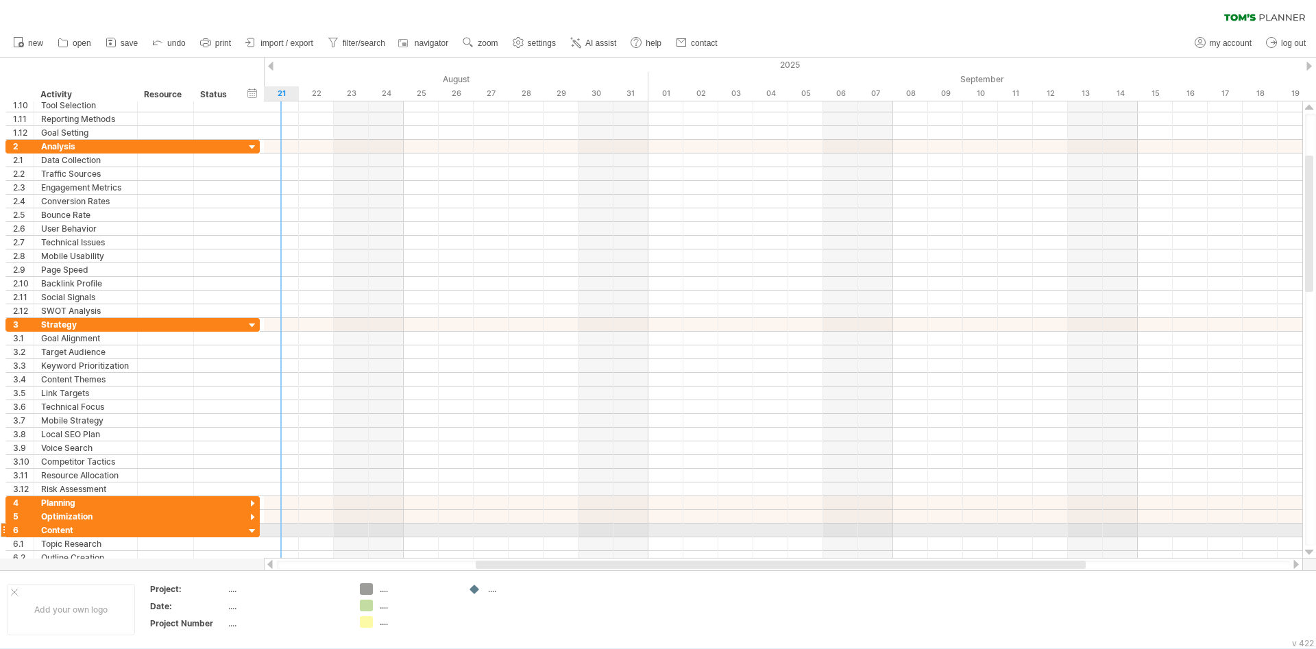
click at [249, 527] on div at bounding box center [252, 531] width 13 height 13
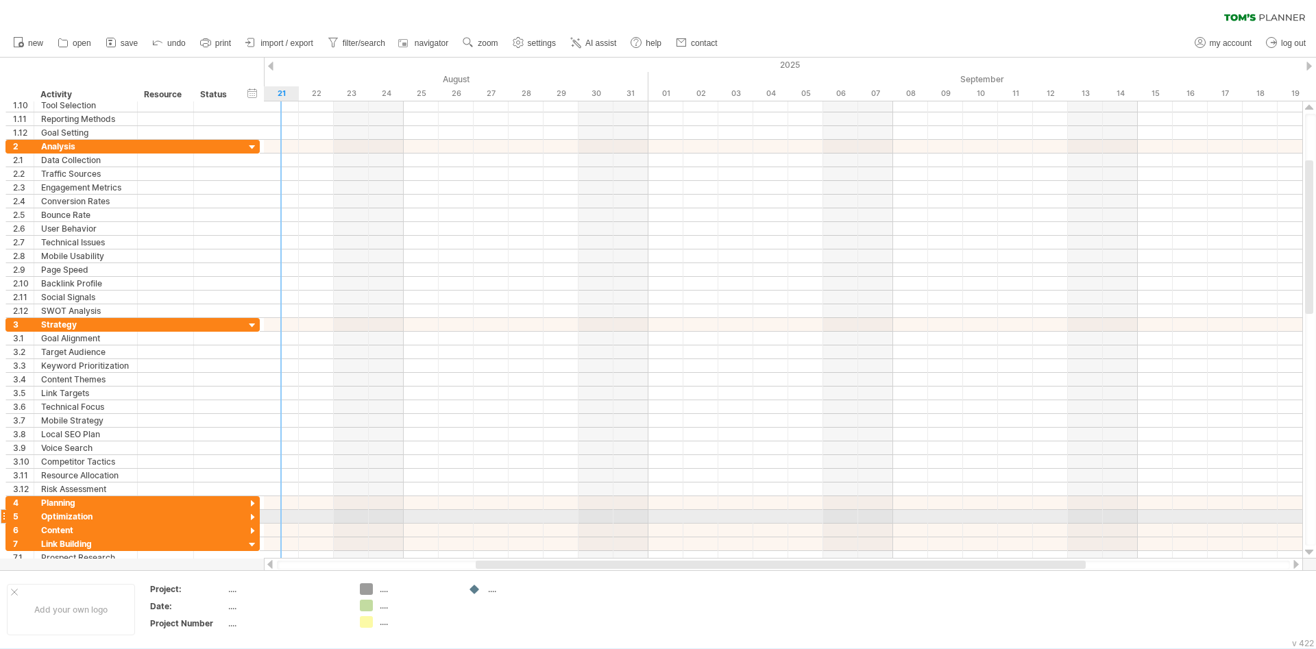
click at [249, 518] on div at bounding box center [252, 517] width 13 height 13
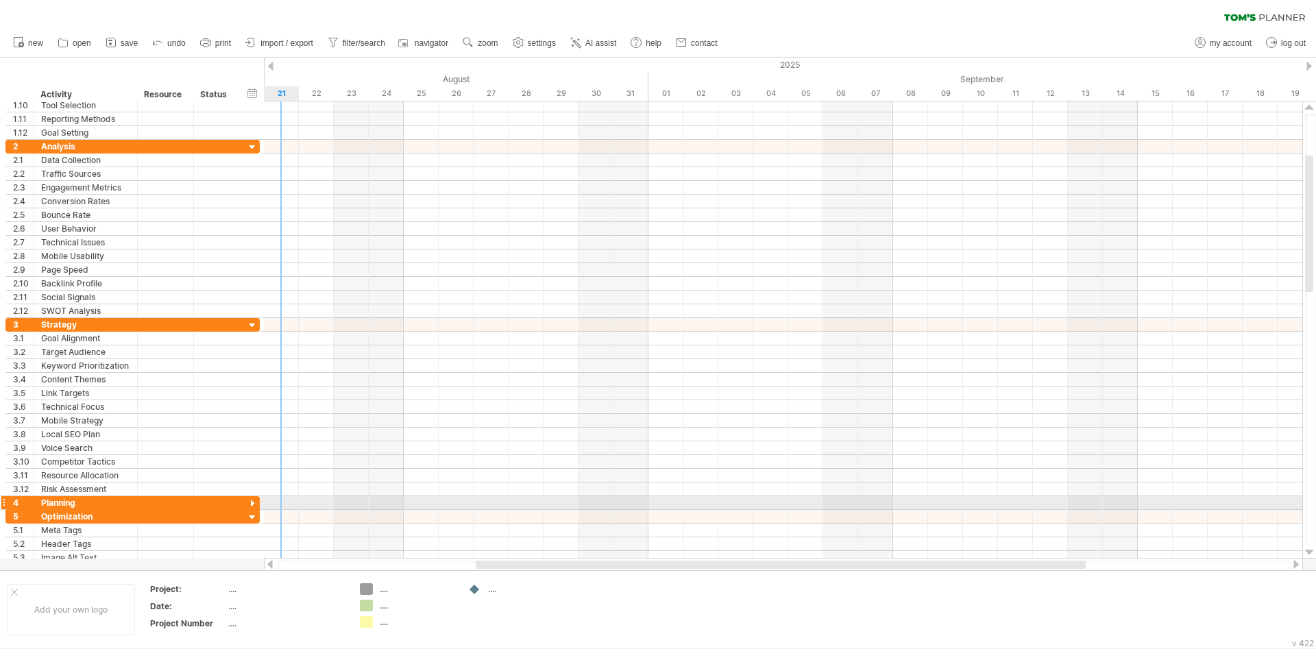
click at [249, 504] on div at bounding box center [252, 504] width 13 height 13
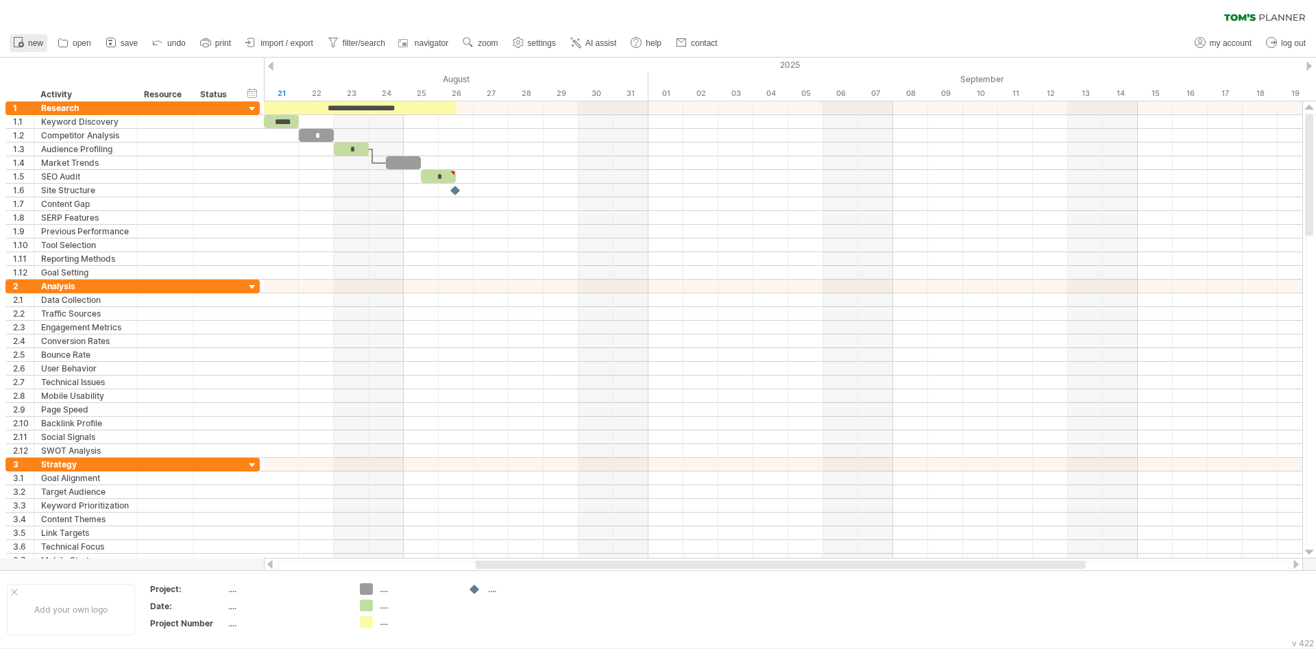
click at [21, 41] on icon at bounding box center [19, 42] width 14 height 14
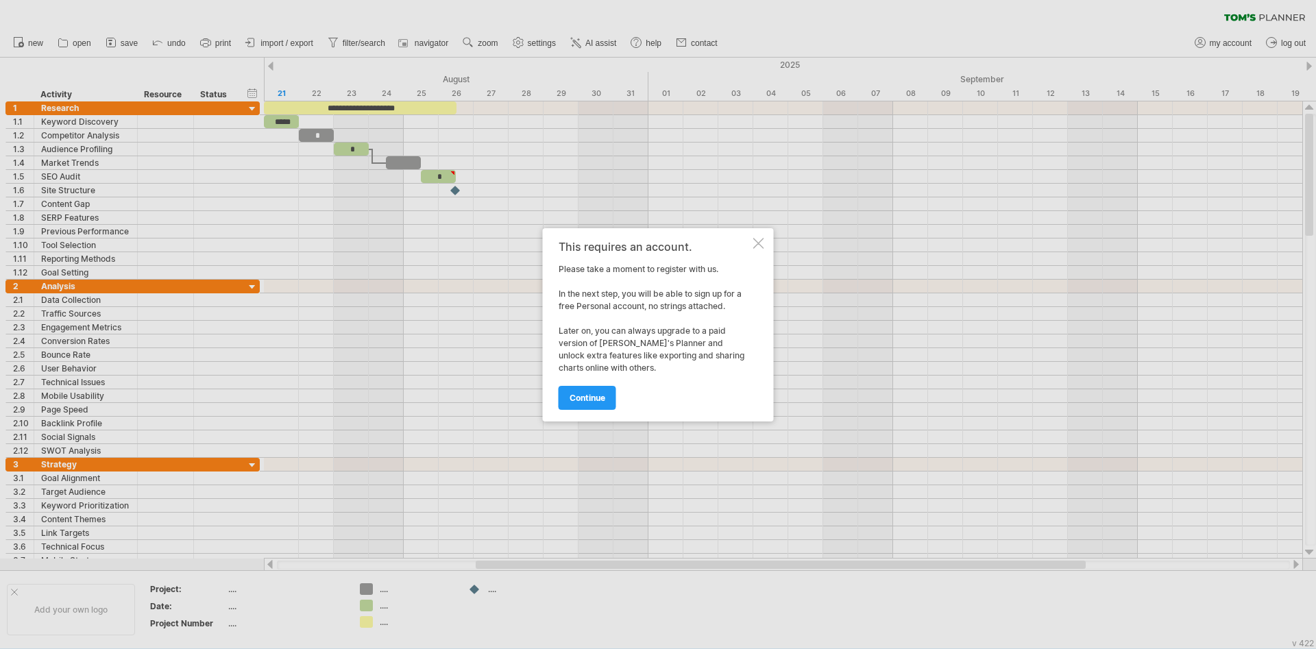
click at [756, 244] on div at bounding box center [758, 243] width 11 height 11
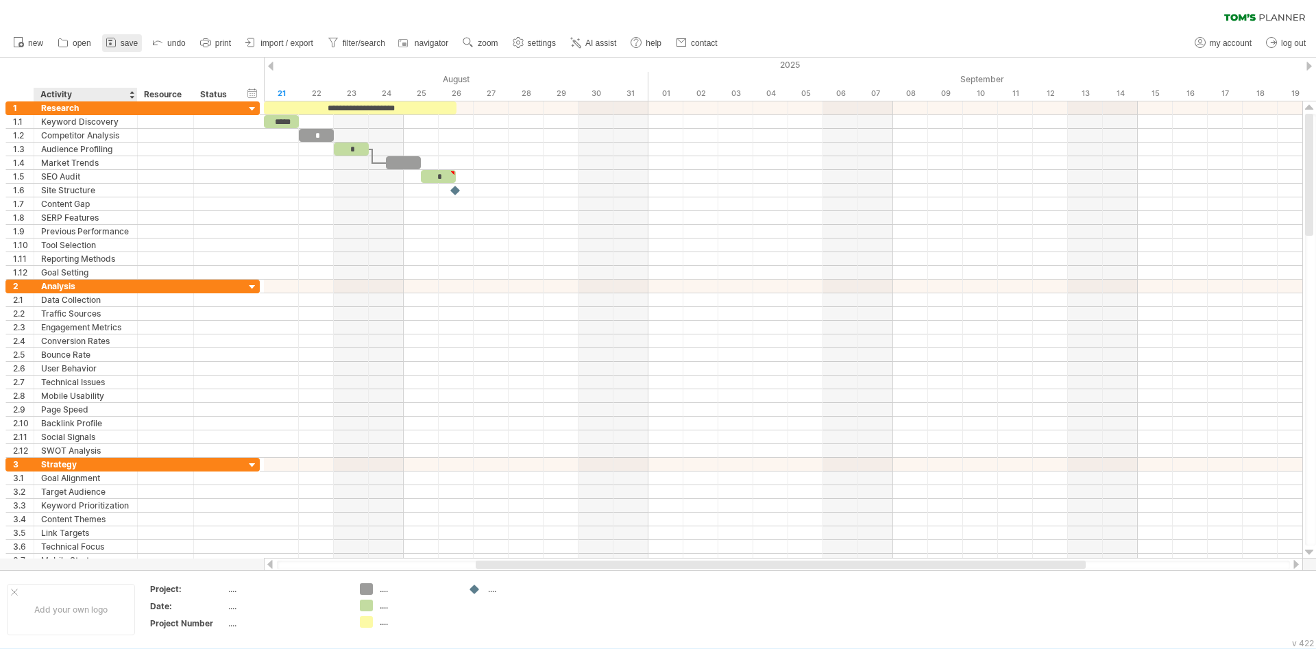
click at [121, 49] on link "save" at bounding box center [122, 43] width 40 height 18
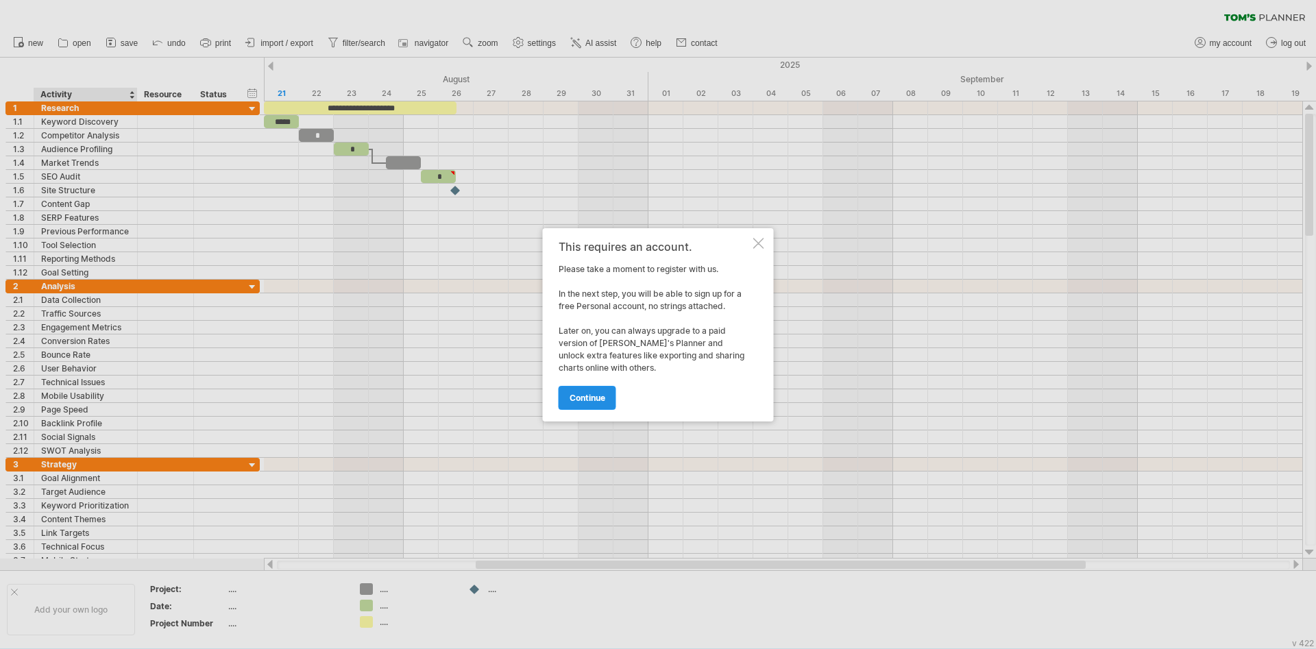
click at [580, 395] on span "continue" at bounding box center [588, 398] width 36 height 10
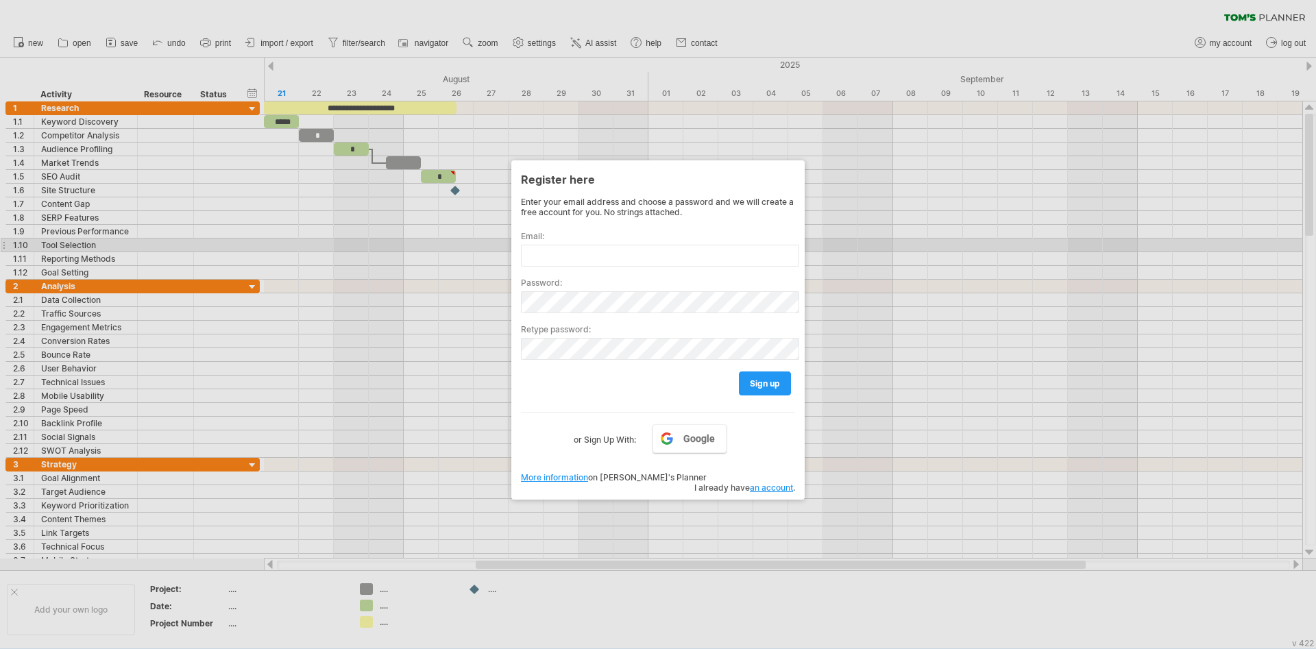
click at [987, 243] on div at bounding box center [658, 324] width 1316 height 649
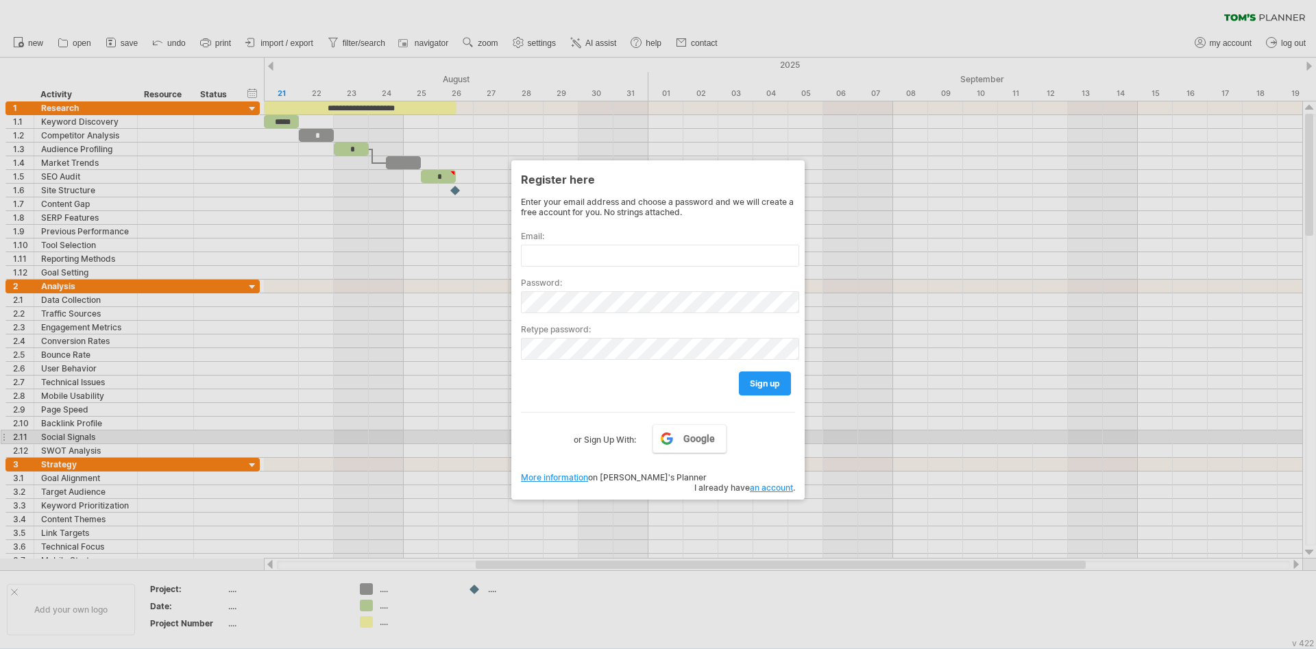
click at [1110, 295] on div at bounding box center [658, 324] width 1316 height 649
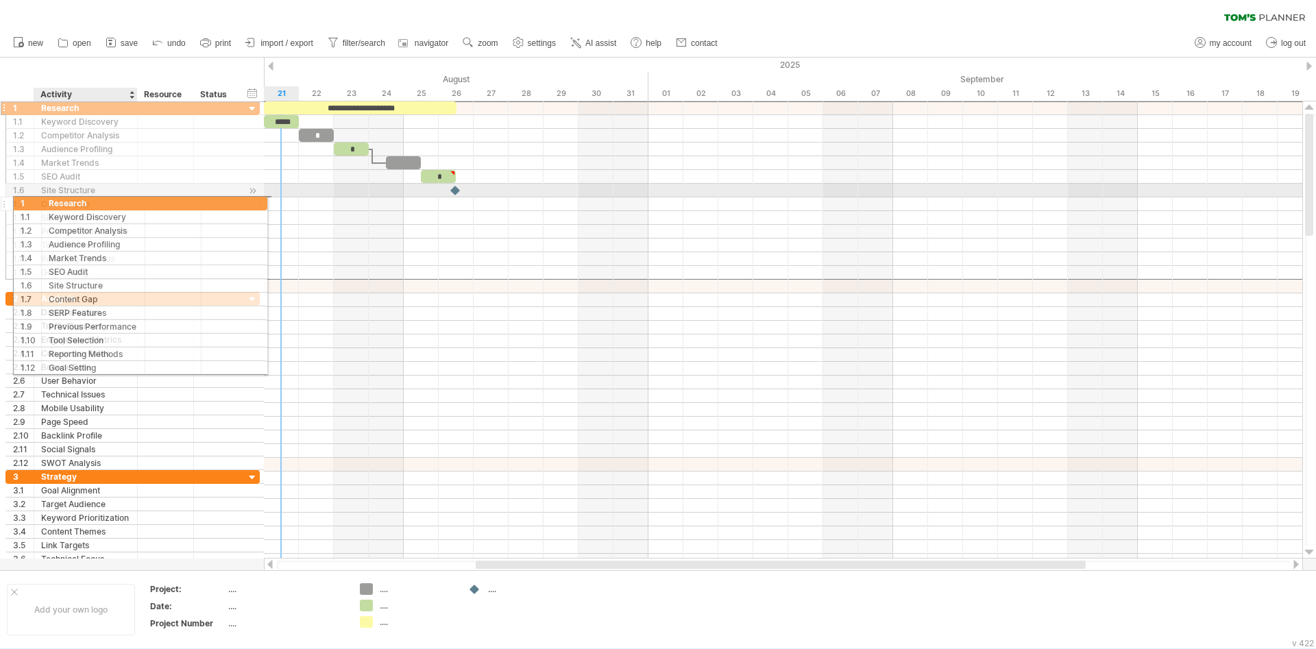
drag, startPoint x: 95, startPoint y: 110, endPoint x: 99, endPoint y: 201, distance: 90.5
click at [99, 201] on div "**********" at bounding box center [132, 190] width 254 height 179
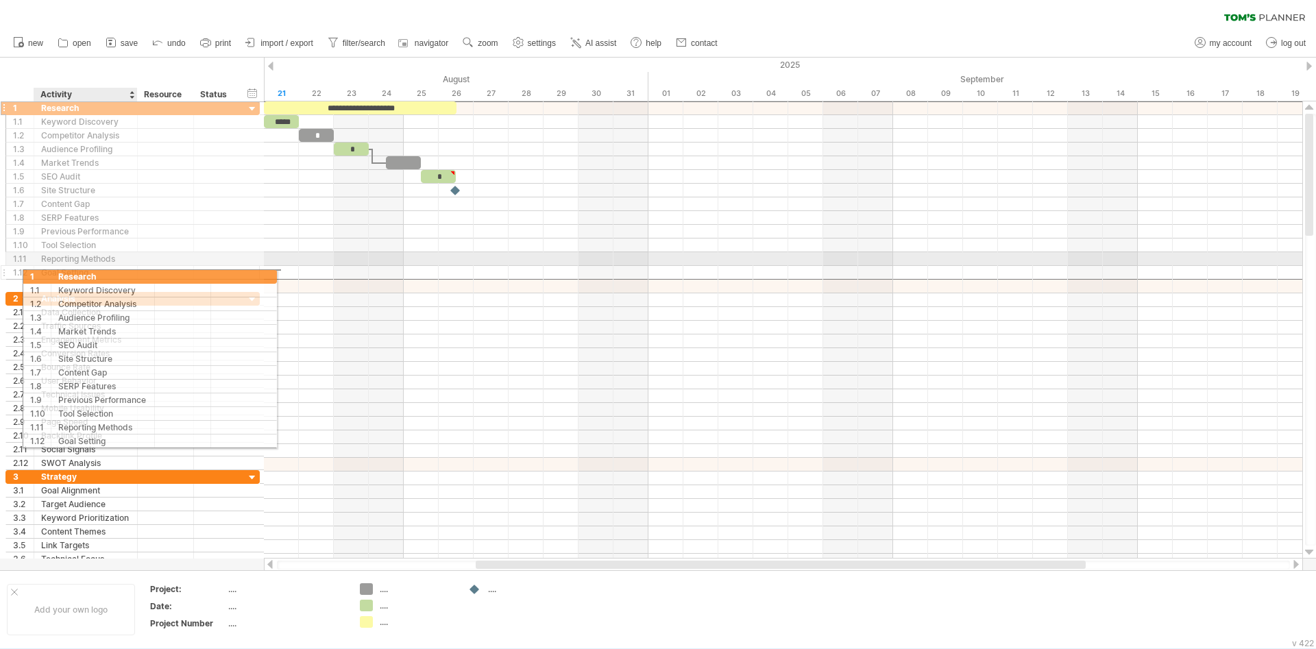
drag, startPoint x: 51, startPoint y: 112, endPoint x: 64, endPoint y: 274, distance: 162.9
click at [64, 274] on div "**********" at bounding box center [132, 190] width 254 height 179
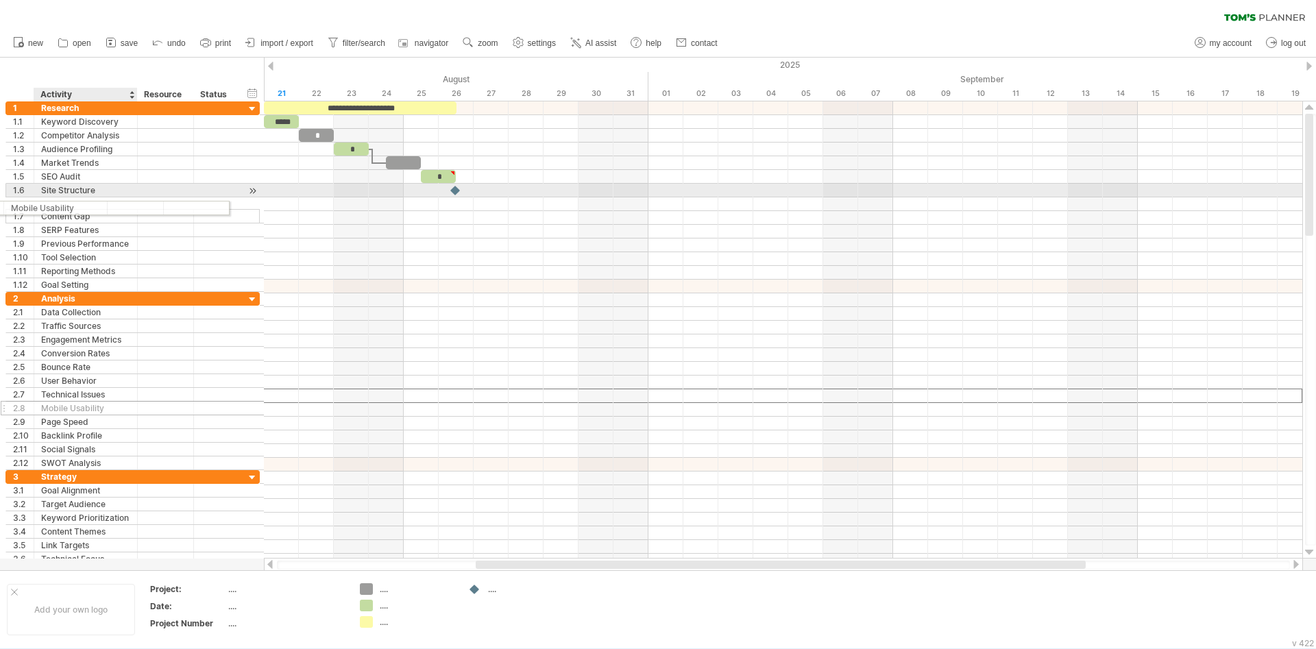
drag, startPoint x: 147, startPoint y: 370, endPoint x: 117, endPoint y: 184, distance: 188.9
click at [117, 184] on div "**********" at bounding box center [132, 340] width 255 height 478
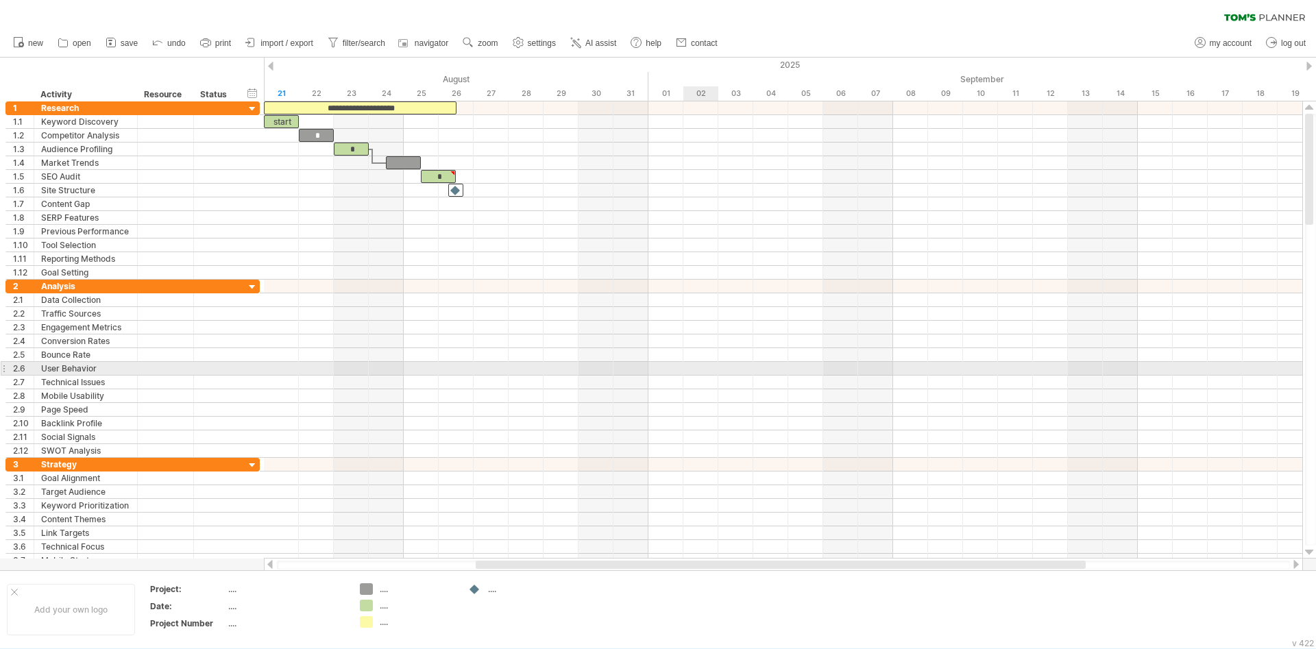
click at [748, 358] on div at bounding box center [783, 355] width 1038 height 14
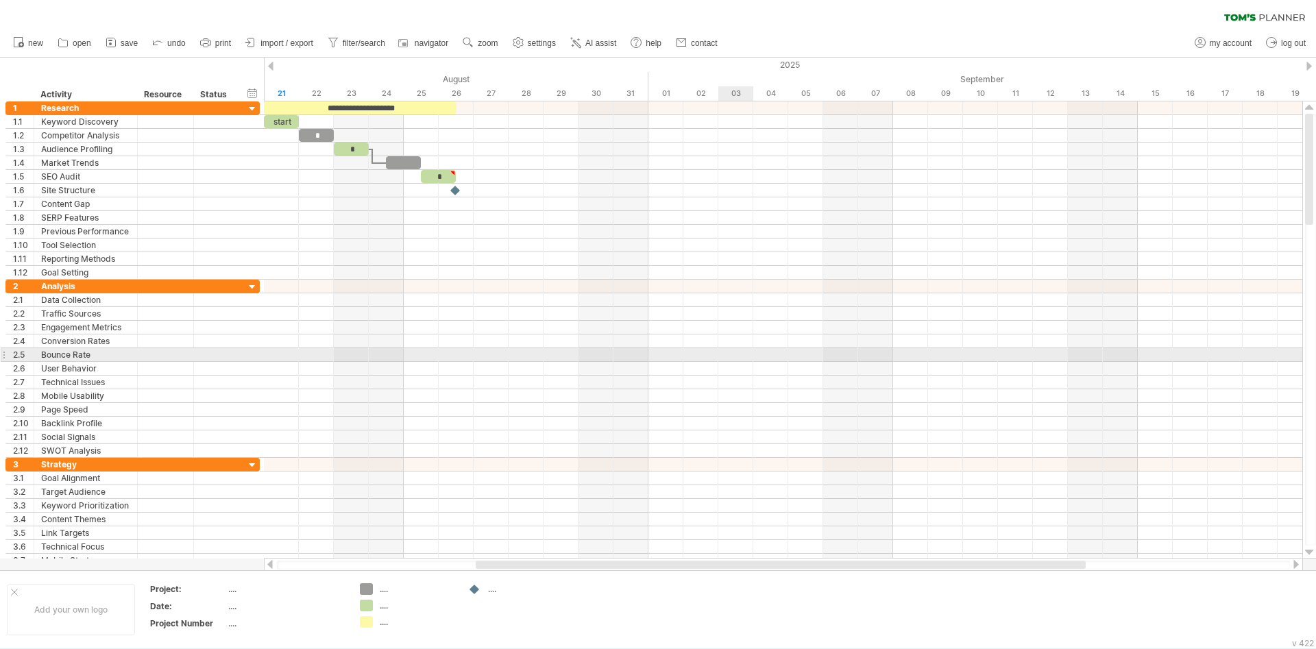
click at [747, 358] on div at bounding box center [783, 355] width 1038 height 14
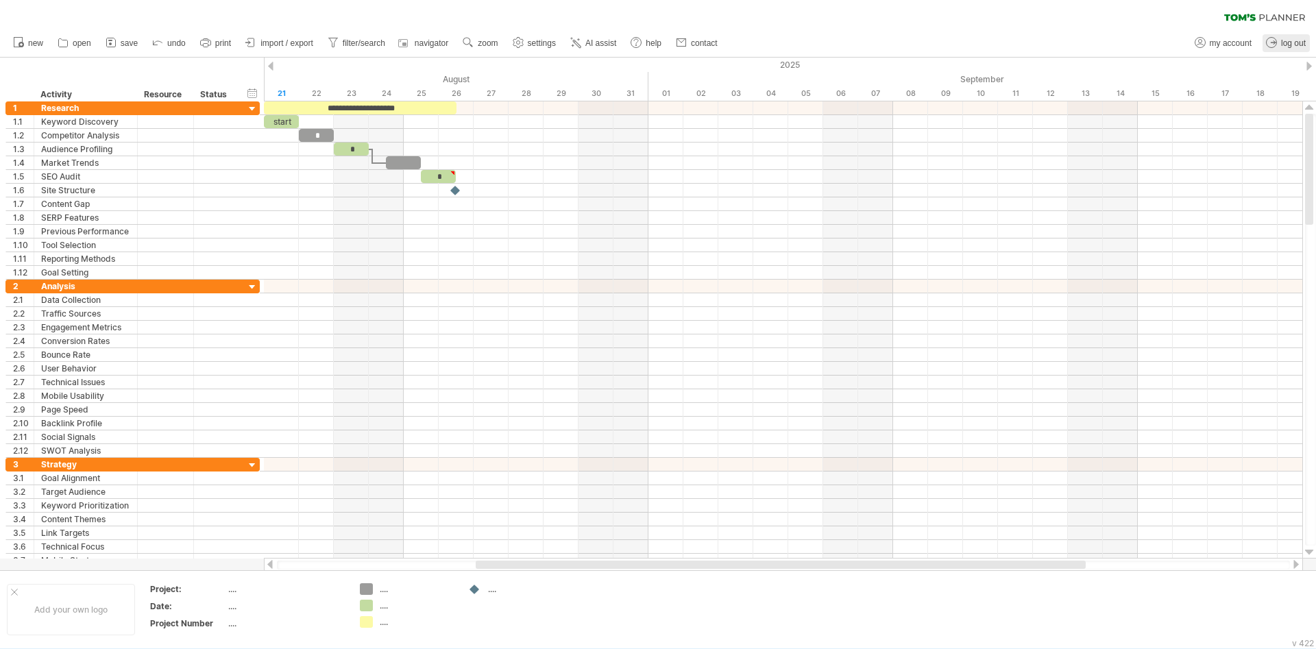
click at [1295, 45] on span "log out" at bounding box center [1293, 43] width 25 height 10
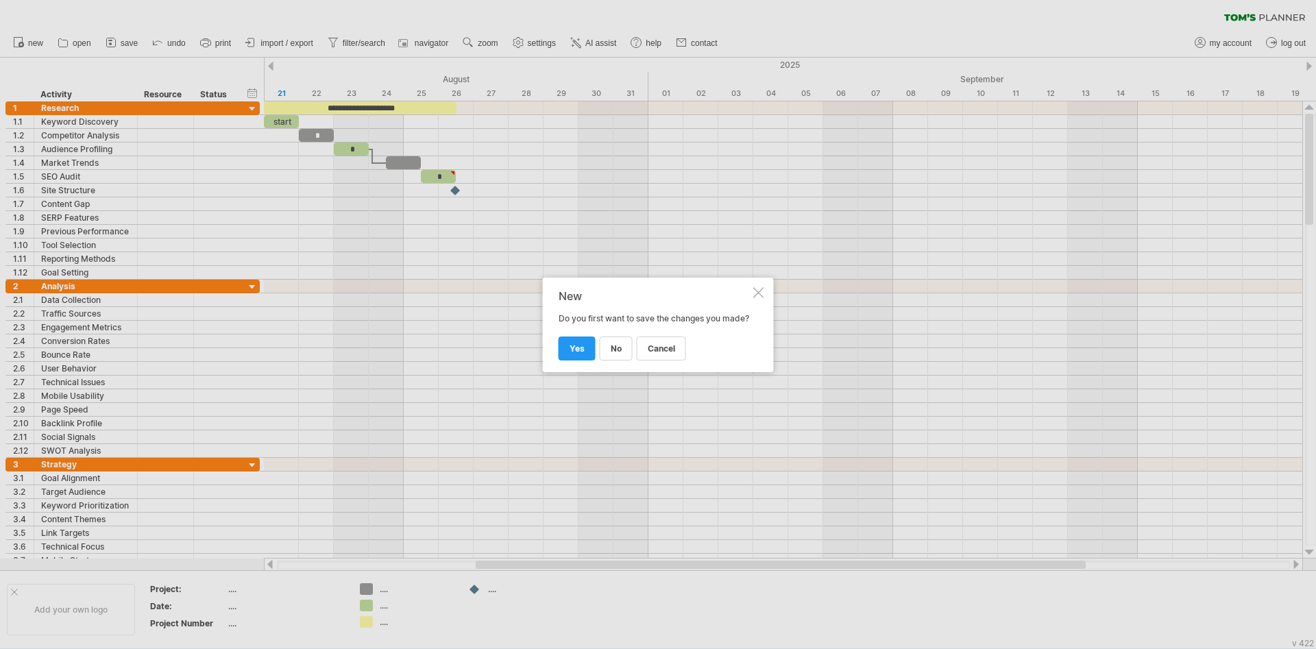
click at [564, 362] on div "New Do you first want to save the changes you made? cancel no yes" at bounding box center [658, 325] width 231 height 95
click at [568, 354] on link "yes" at bounding box center [577, 349] width 37 height 24
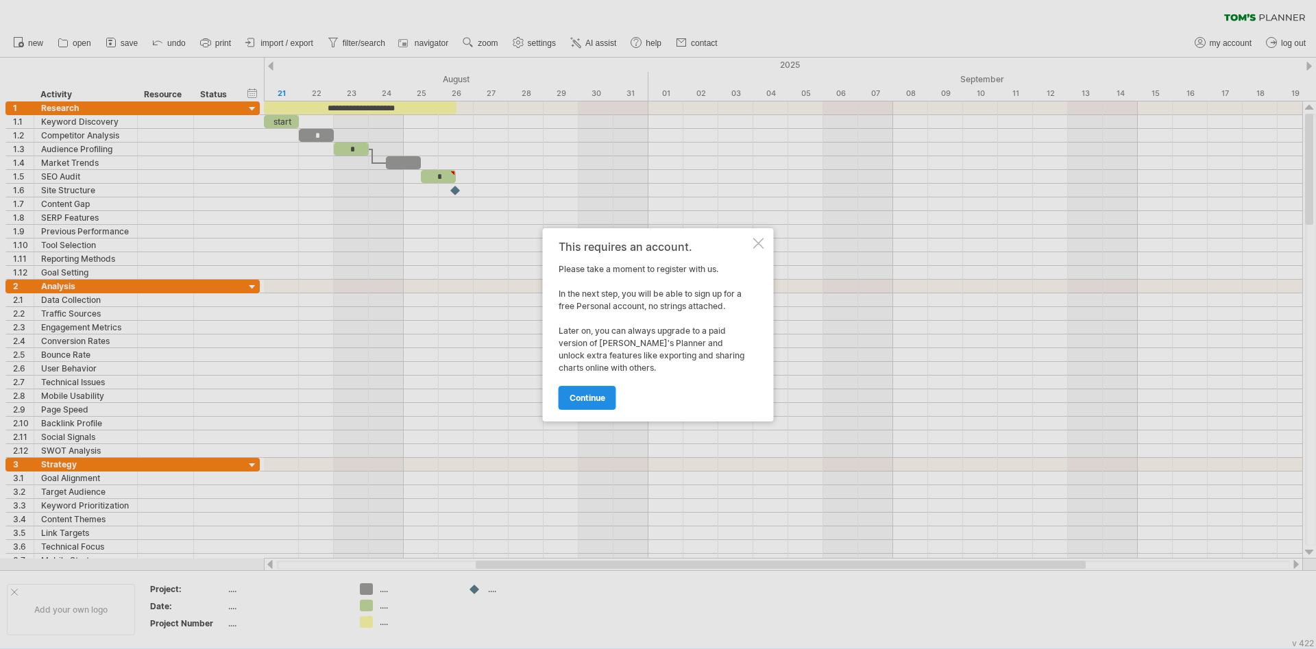
click at [594, 398] on span "continue" at bounding box center [588, 398] width 36 height 10
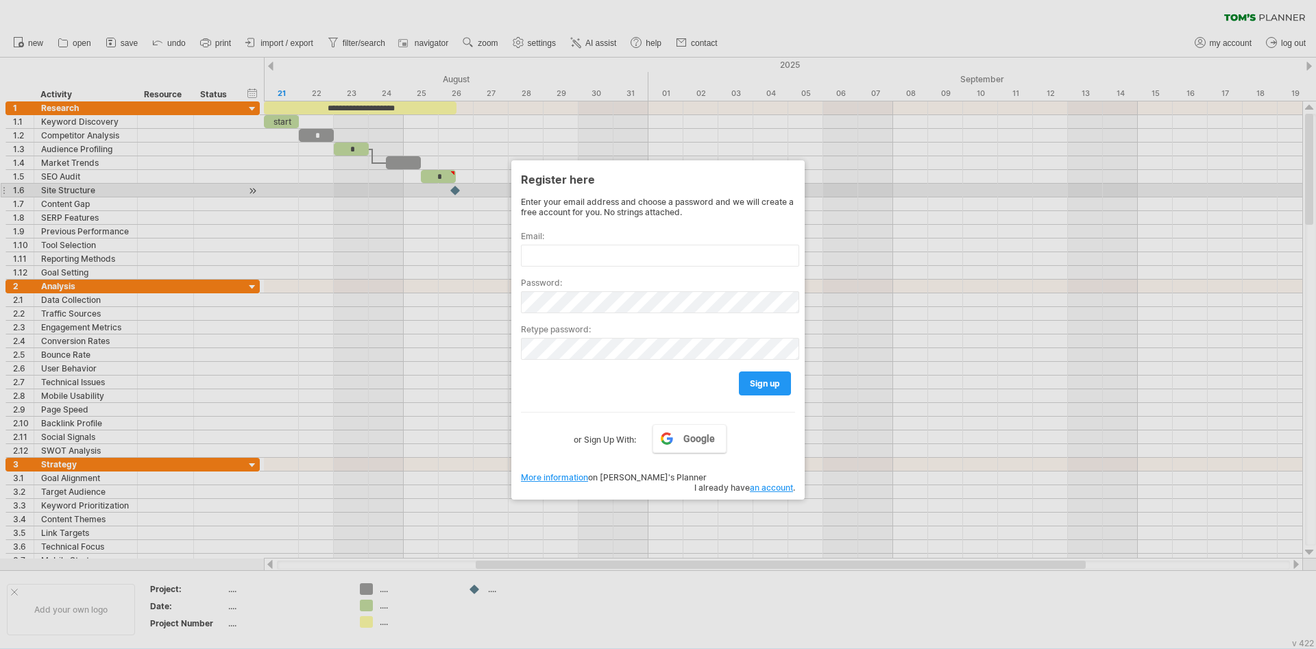
click at [792, 188] on div "Register here" at bounding box center [658, 179] width 274 height 25
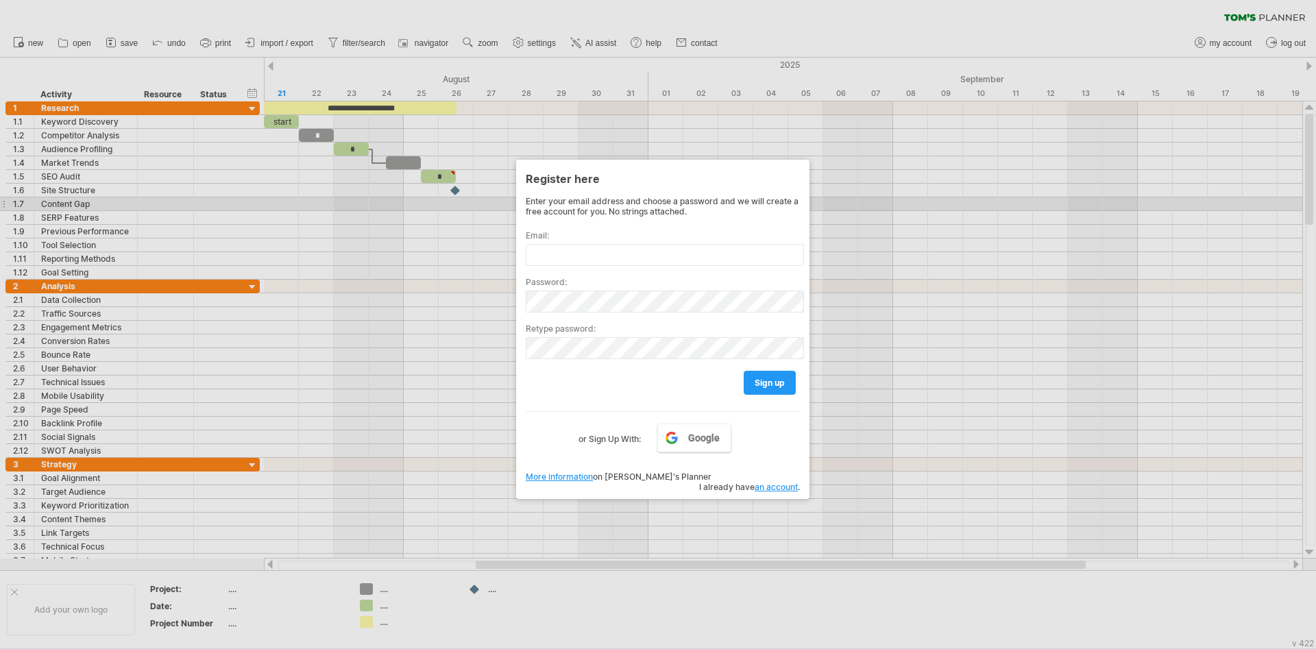
click at [1003, 199] on div at bounding box center [658, 324] width 1316 height 649
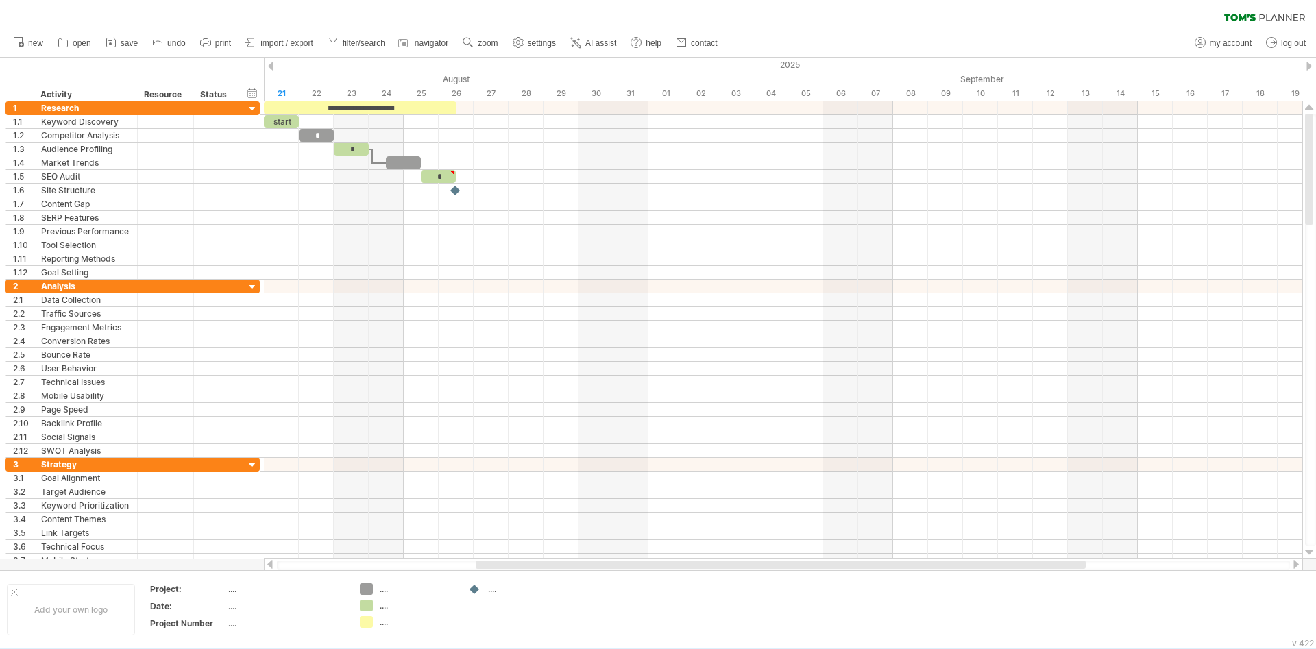
click at [227, 40] on span "print" at bounding box center [223, 43] width 16 height 10
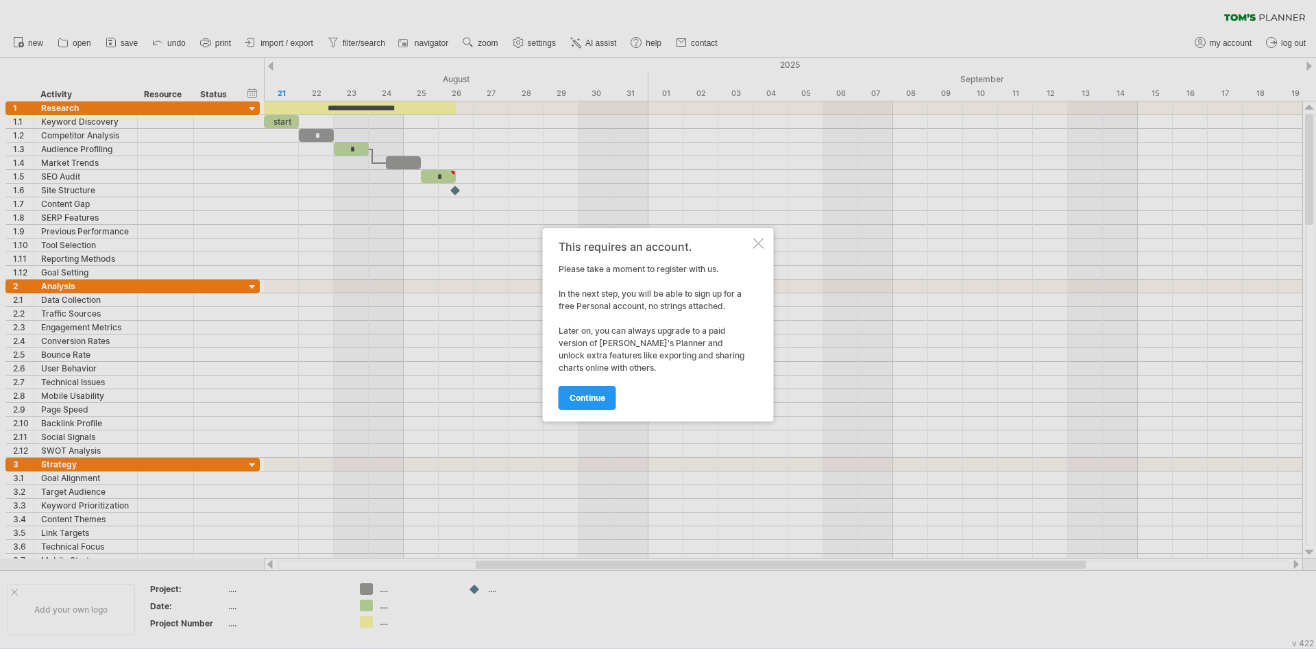
click at [763, 242] on div at bounding box center [758, 243] width 11 height 11
